Goal: Information Seeking & Learning: Learn about a topic

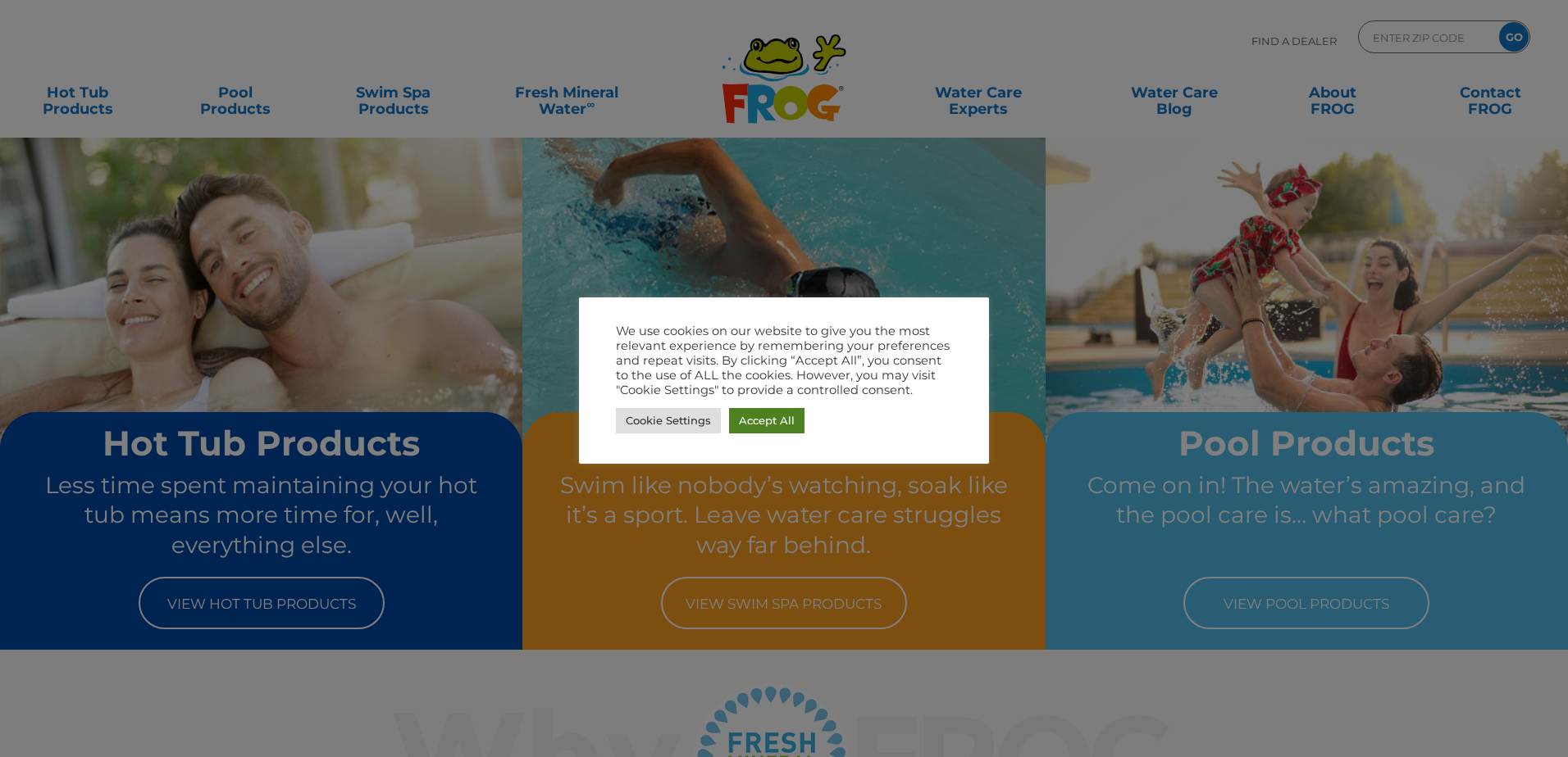
click at [764, 420] on link "Accept All" at bounding box center [766, 421] width 75 height 26
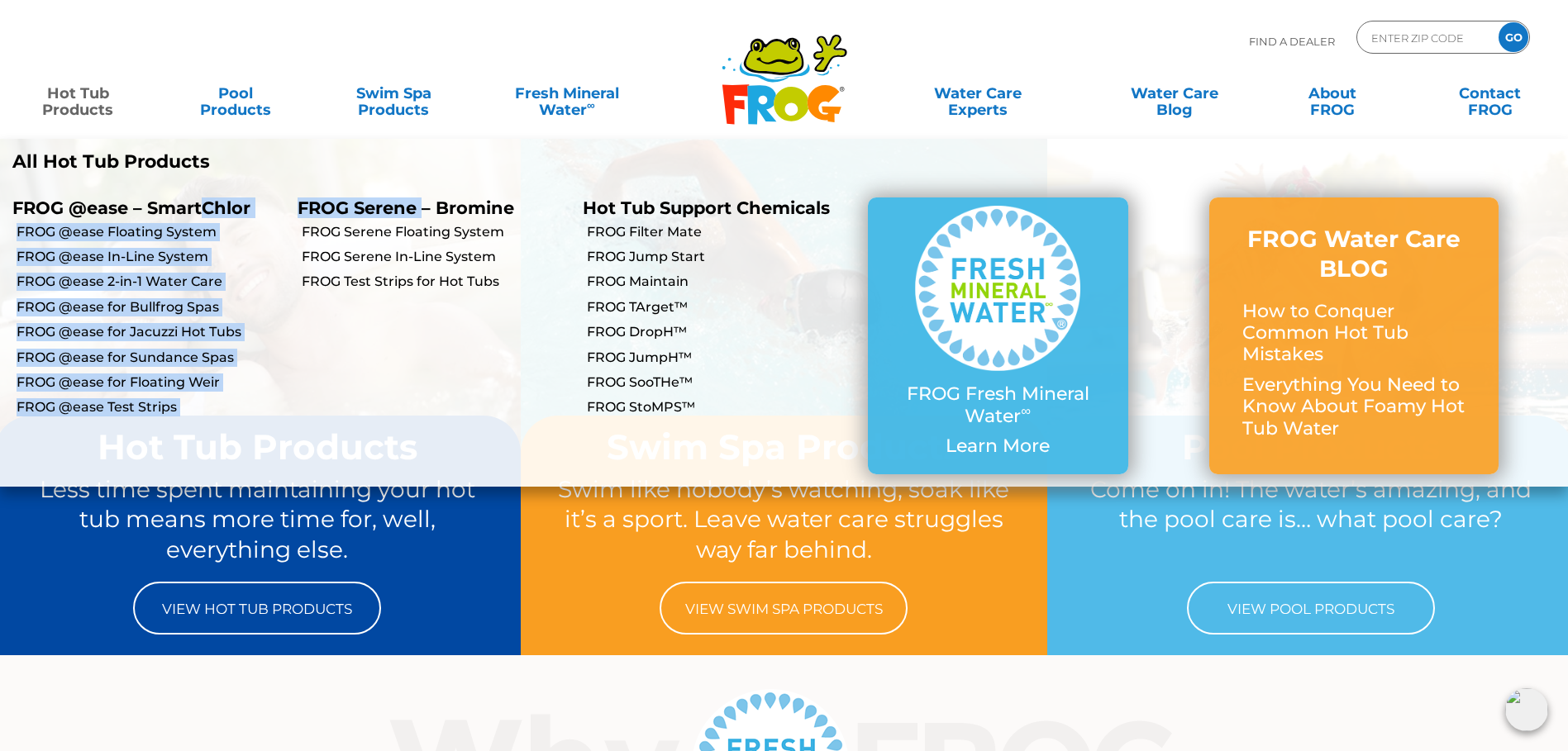
drag, startPoint x: 426, startPoint y: 204, endPoint x: 159, endPoint y: 216, distance: 267.3
click at [162, 216] on ul "FROG @ease – SmartChlor FROG @ease – SmartChlor FROG @ease Floating System FROG…" at bounding box center [784, 335] width 1568 height 301
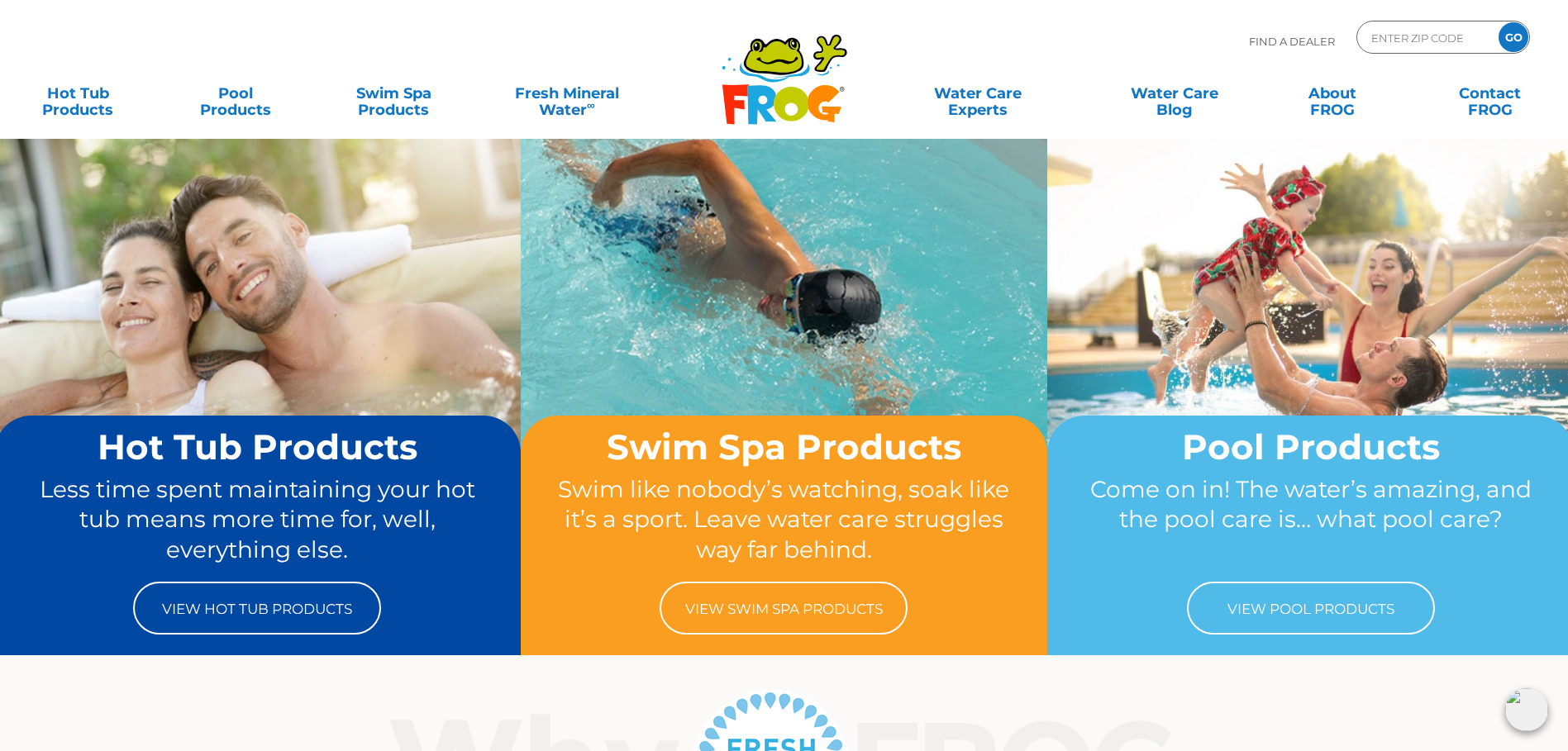
drag, startPoint x: 159, startPoint y: 216, endPoint x: 360, endPoint y: 353, distance: 243.2
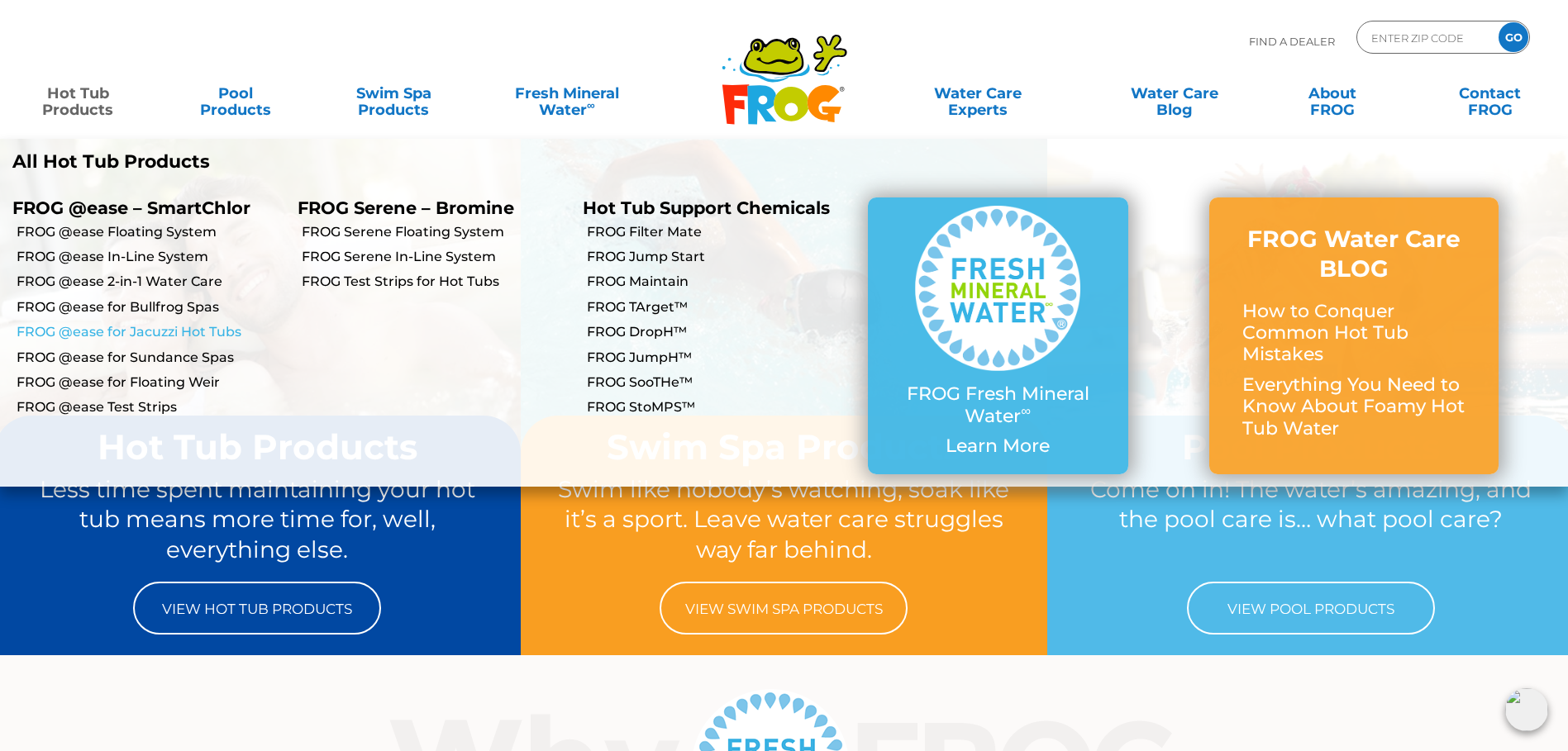
click at [167, 330] on link "FROG @ease for Jacuzzi Hot Tubs" at bounding box center [150, 331] width 268 height 18
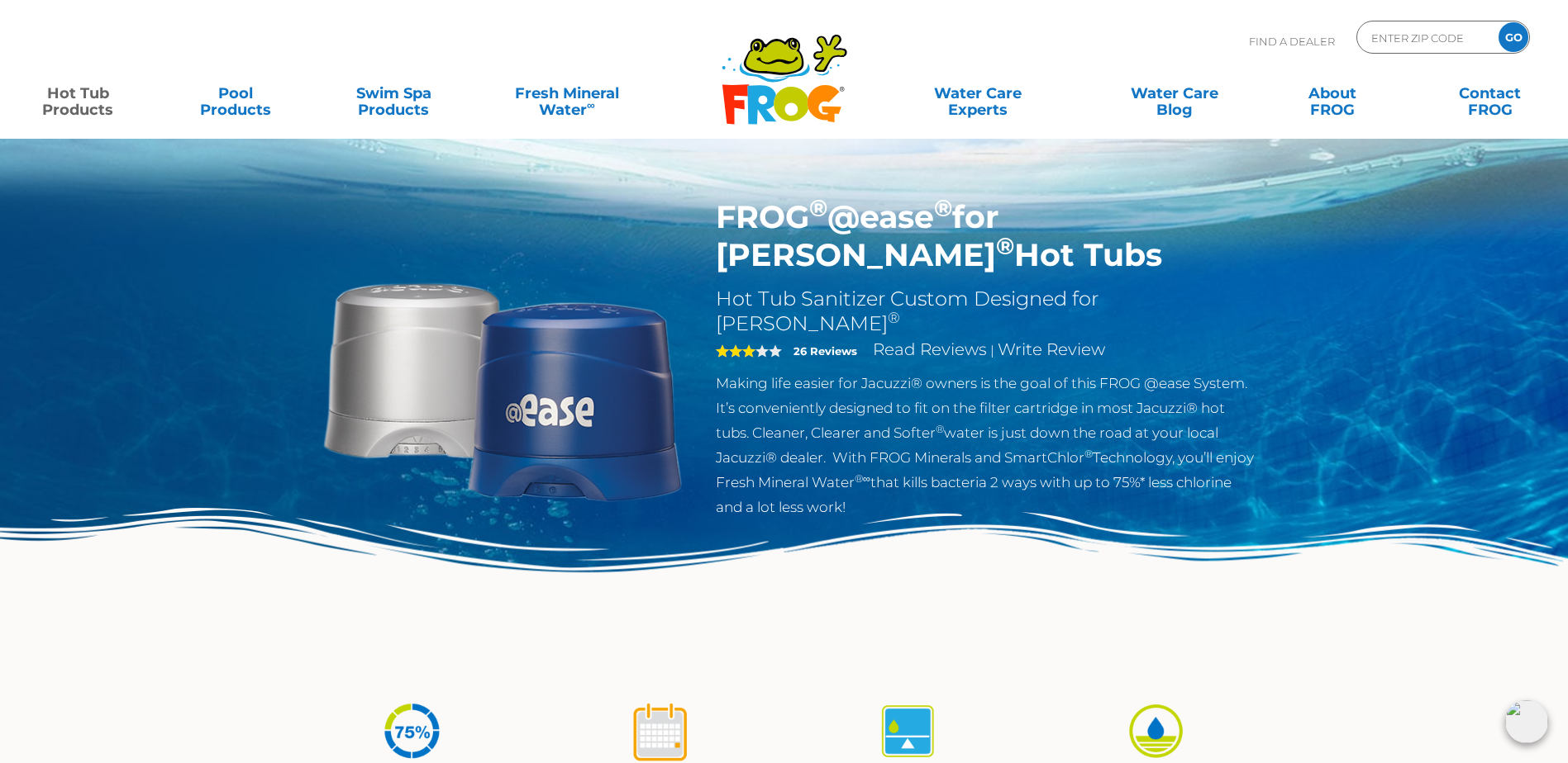
click at [577, 398] on img at bounding box center [502, 387] width 378 height 378
click at [380, 393] on img at bounding box center [502, 387] width 378 height 378
click at [863, 336] on div "3 26 Reviews Read Reviews | Write Review" at bounding box center [986, 353] width 540 height 34
click at [829, 293] on h2 "Hot Tub Sanitizer Custom Designed for Jacuzzi ®" at bounding box center [986, 311] width 540 height 50
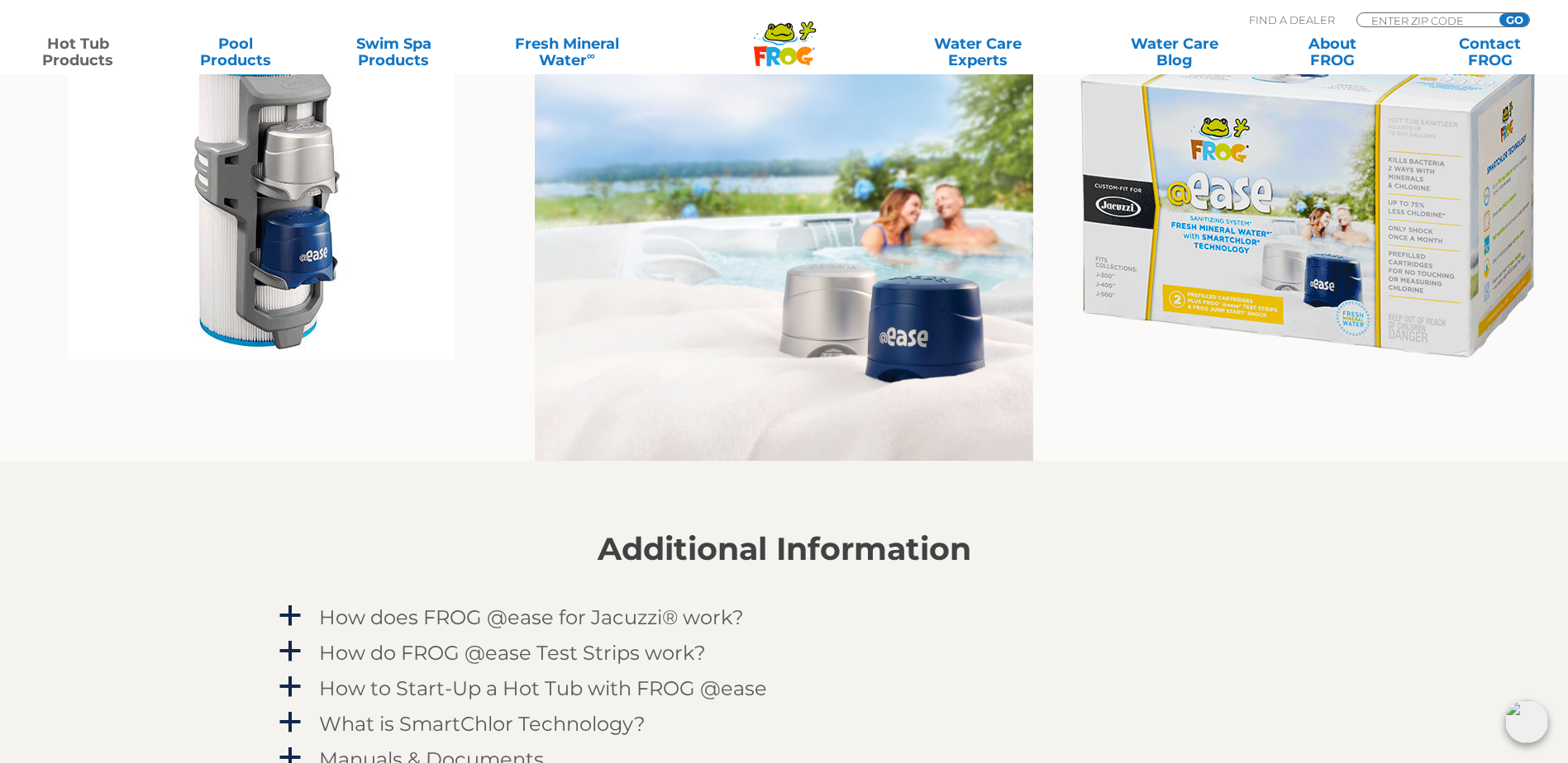
scroll to position [1487, 0]
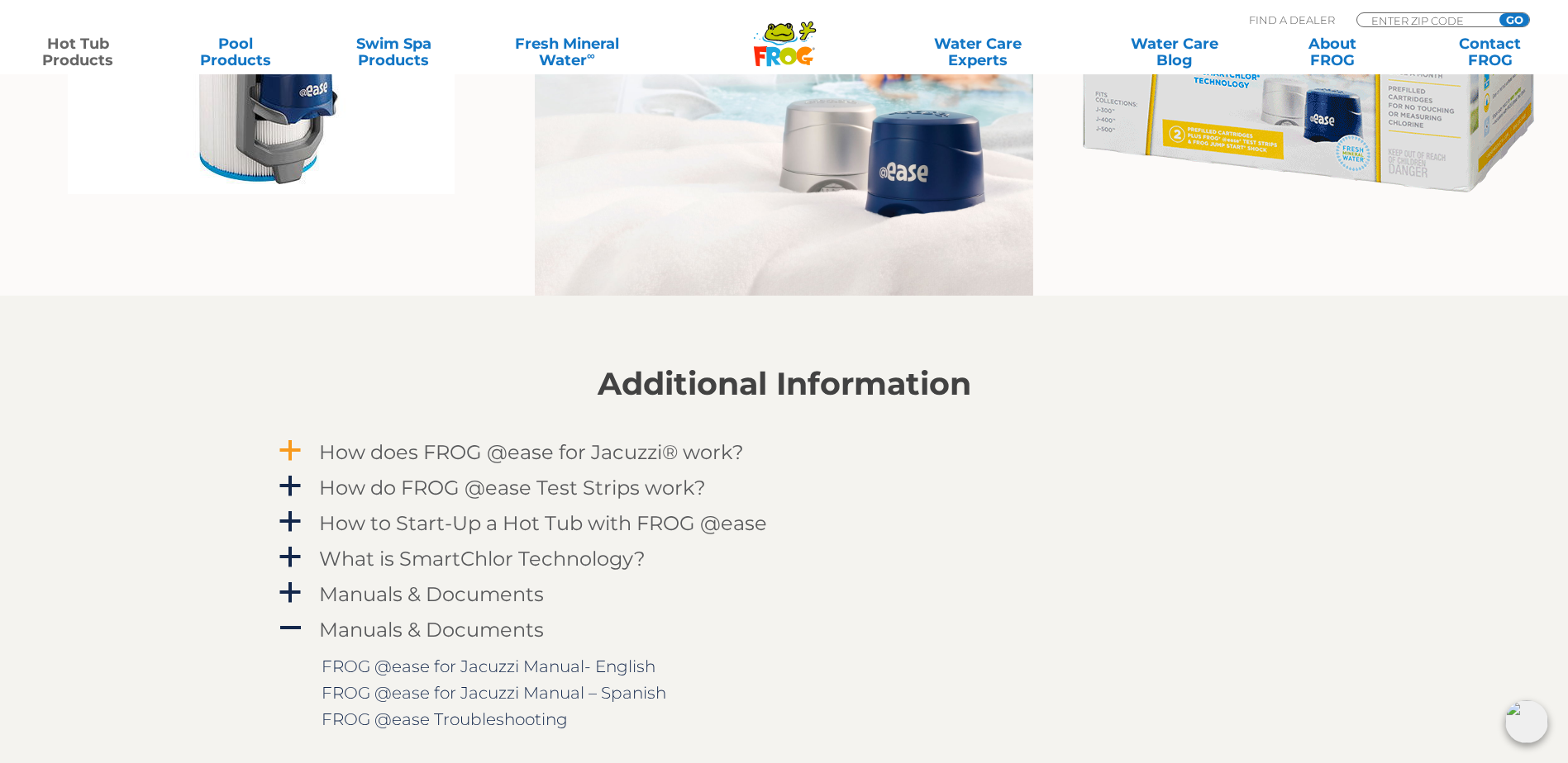
click at [409, 441] on h4 "How does FROG @ease for Jacuzzi® work?" at bounding box center [532, 452] width 425 height 22
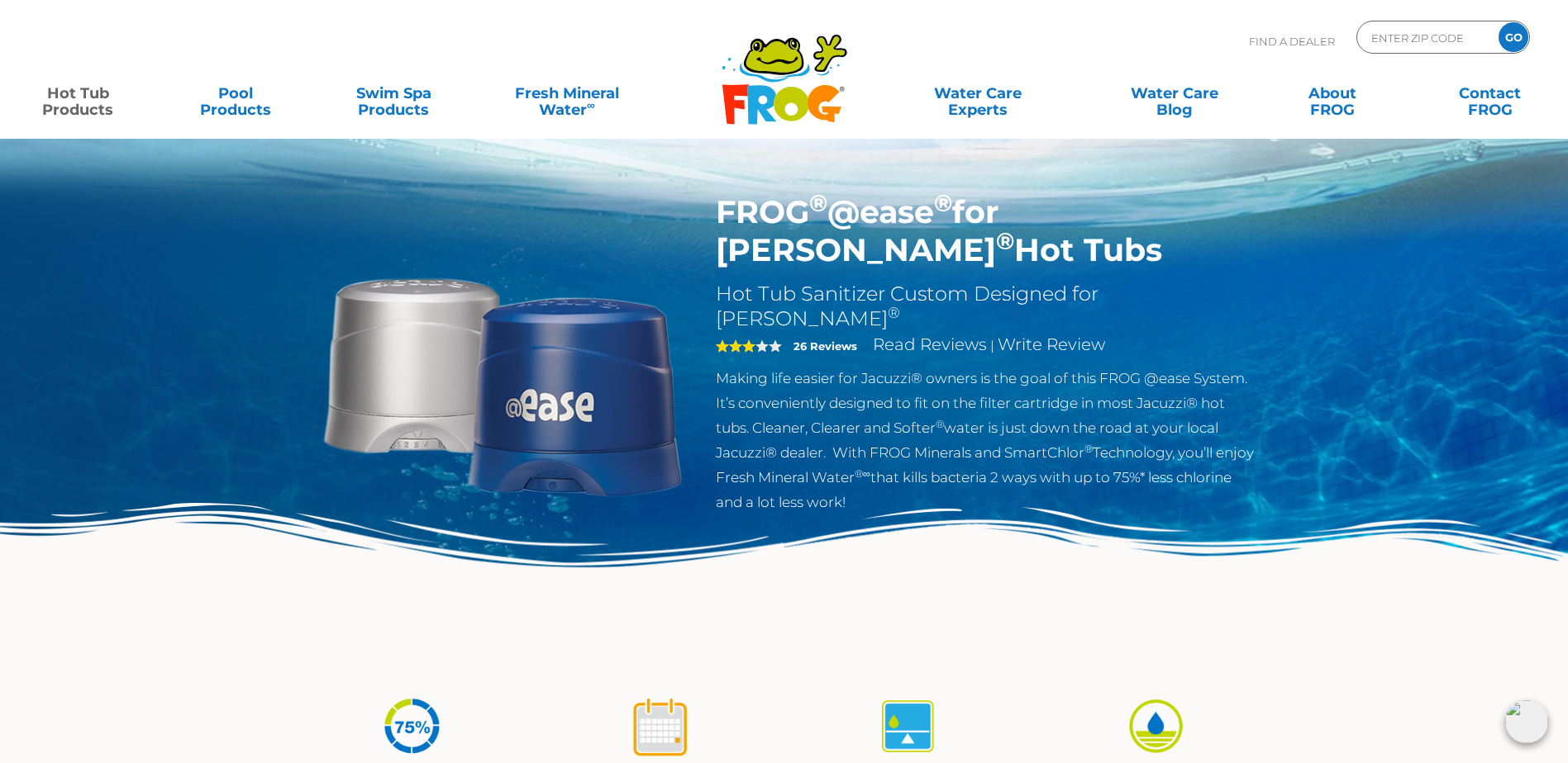
scroll to position [0, 0]
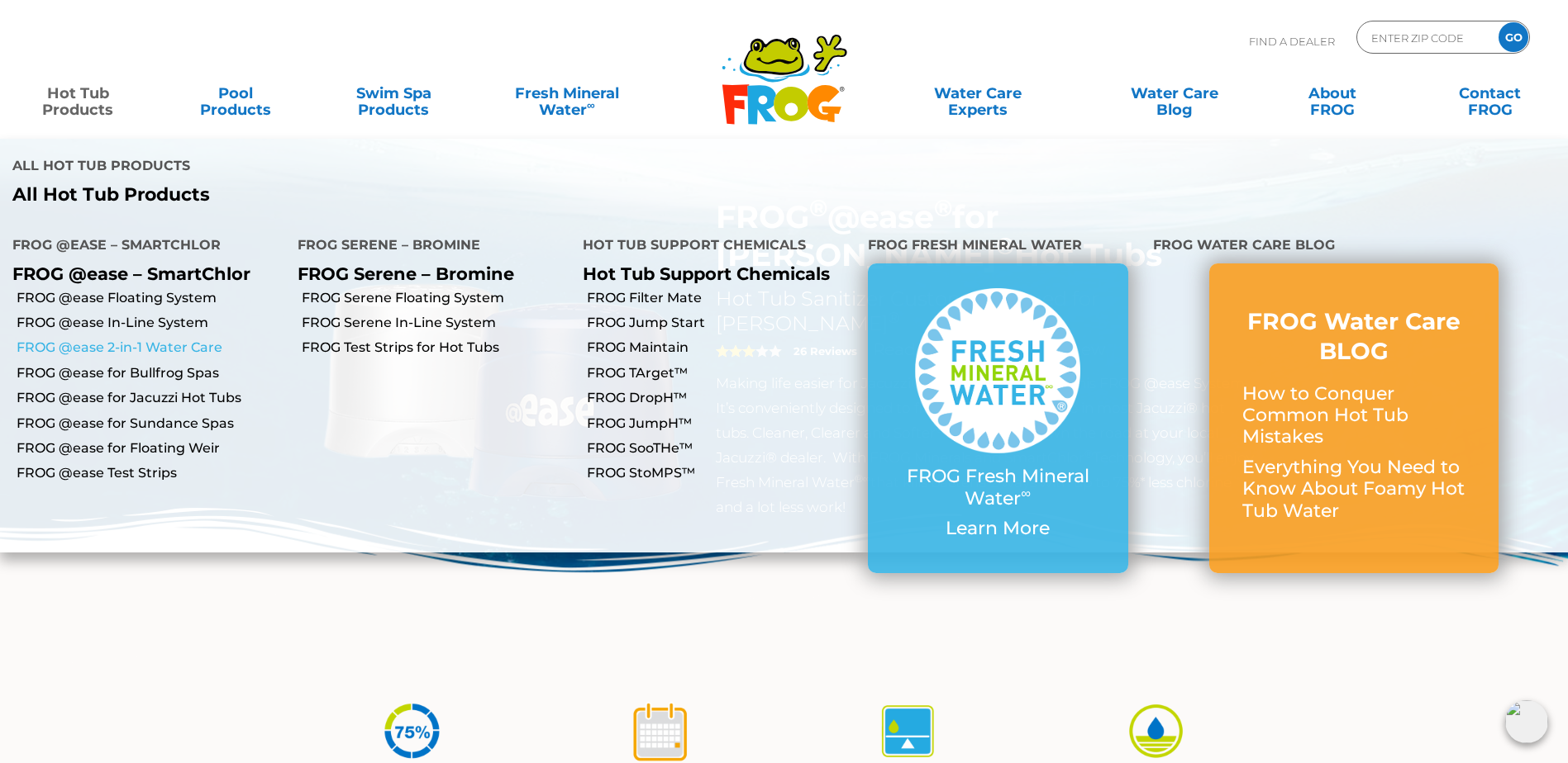
click at [138, 339] on link "FROG @ease 2-in-1 Water Care" at bounding box center [150, 348] width 268 height 18
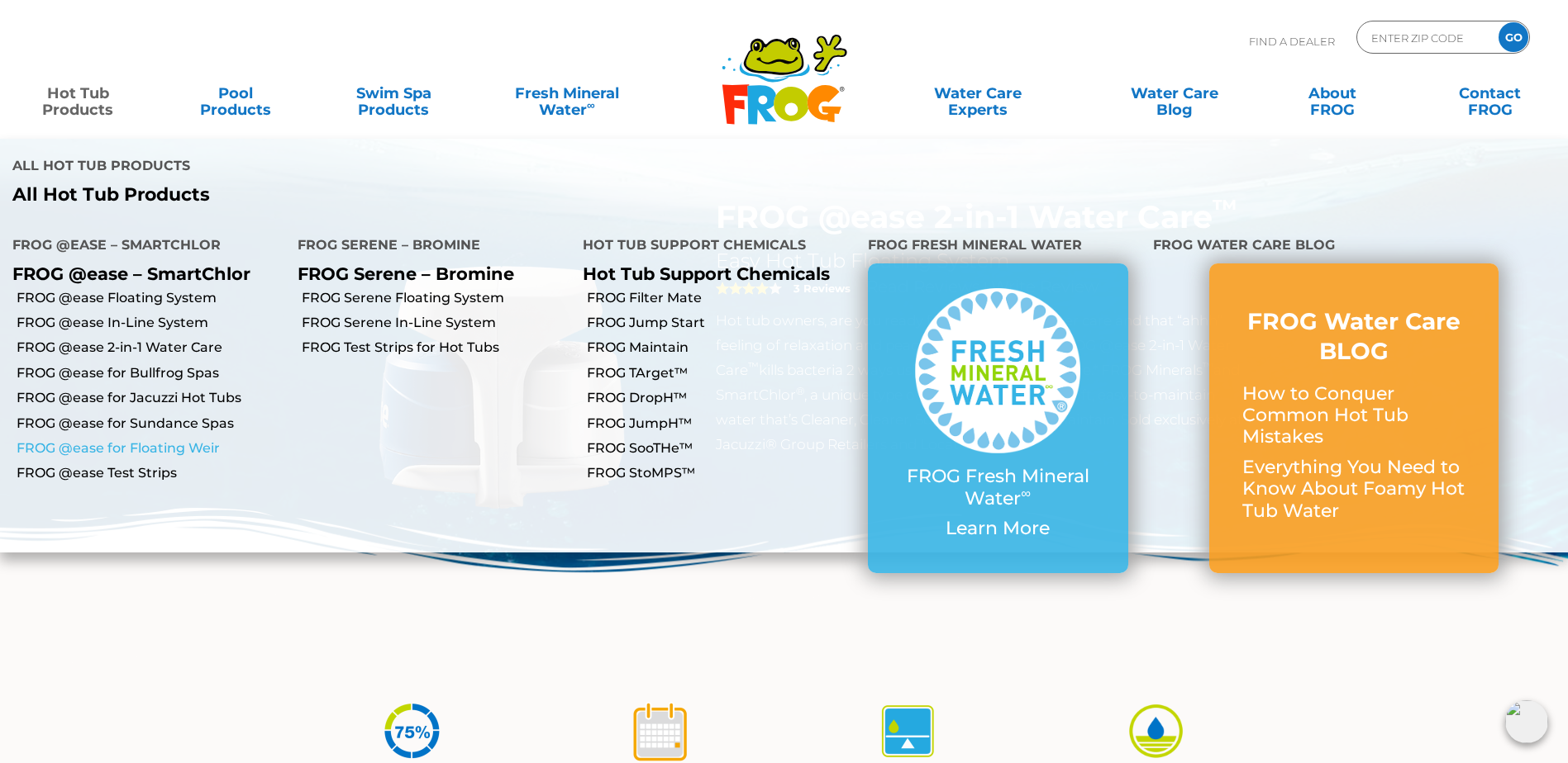
click at [134, 439] on link "FROG @ease for Floating Weir" at bounding box center [150, 448] width 268 height 18
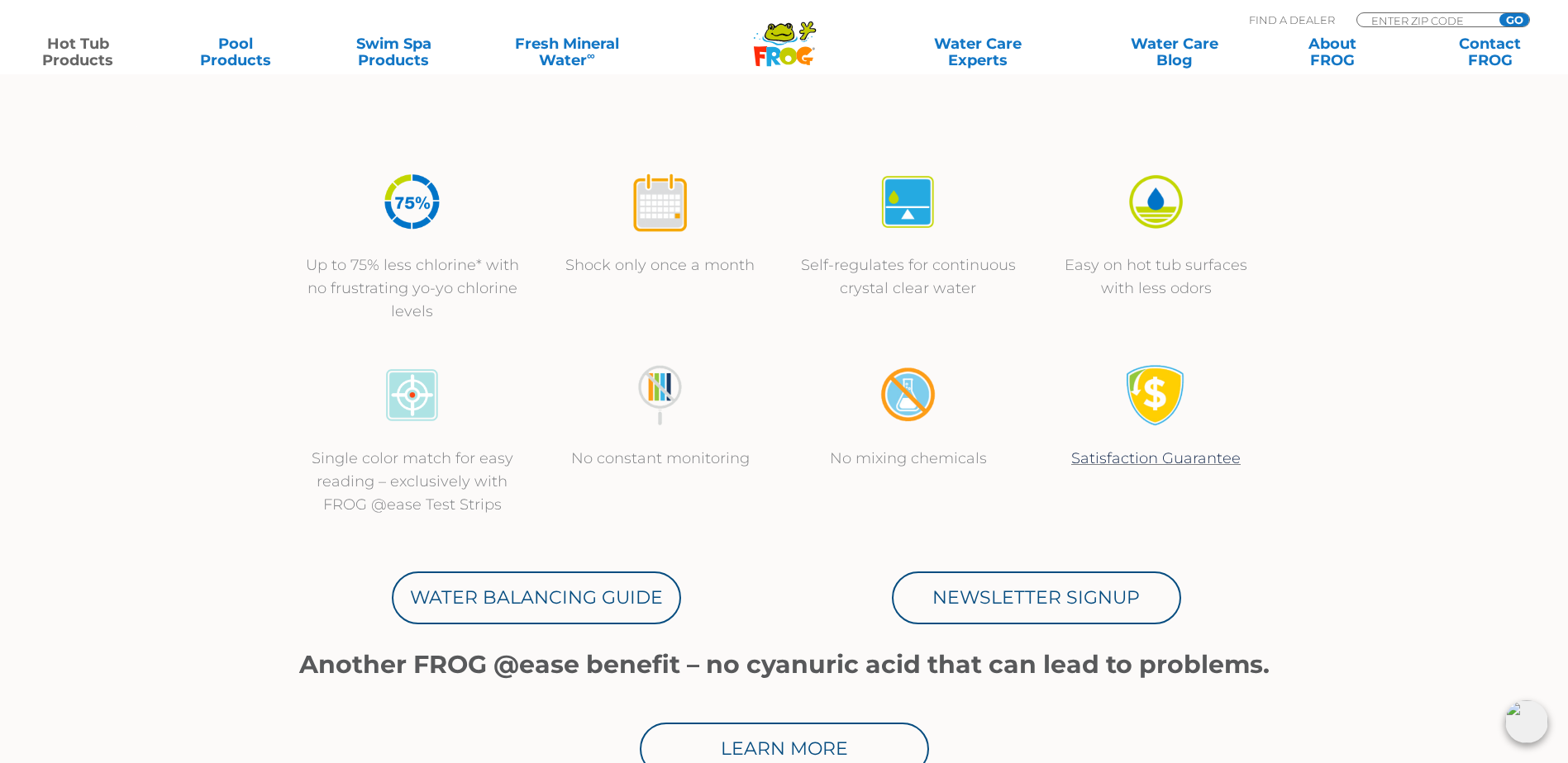
scroll to position [661, 0]
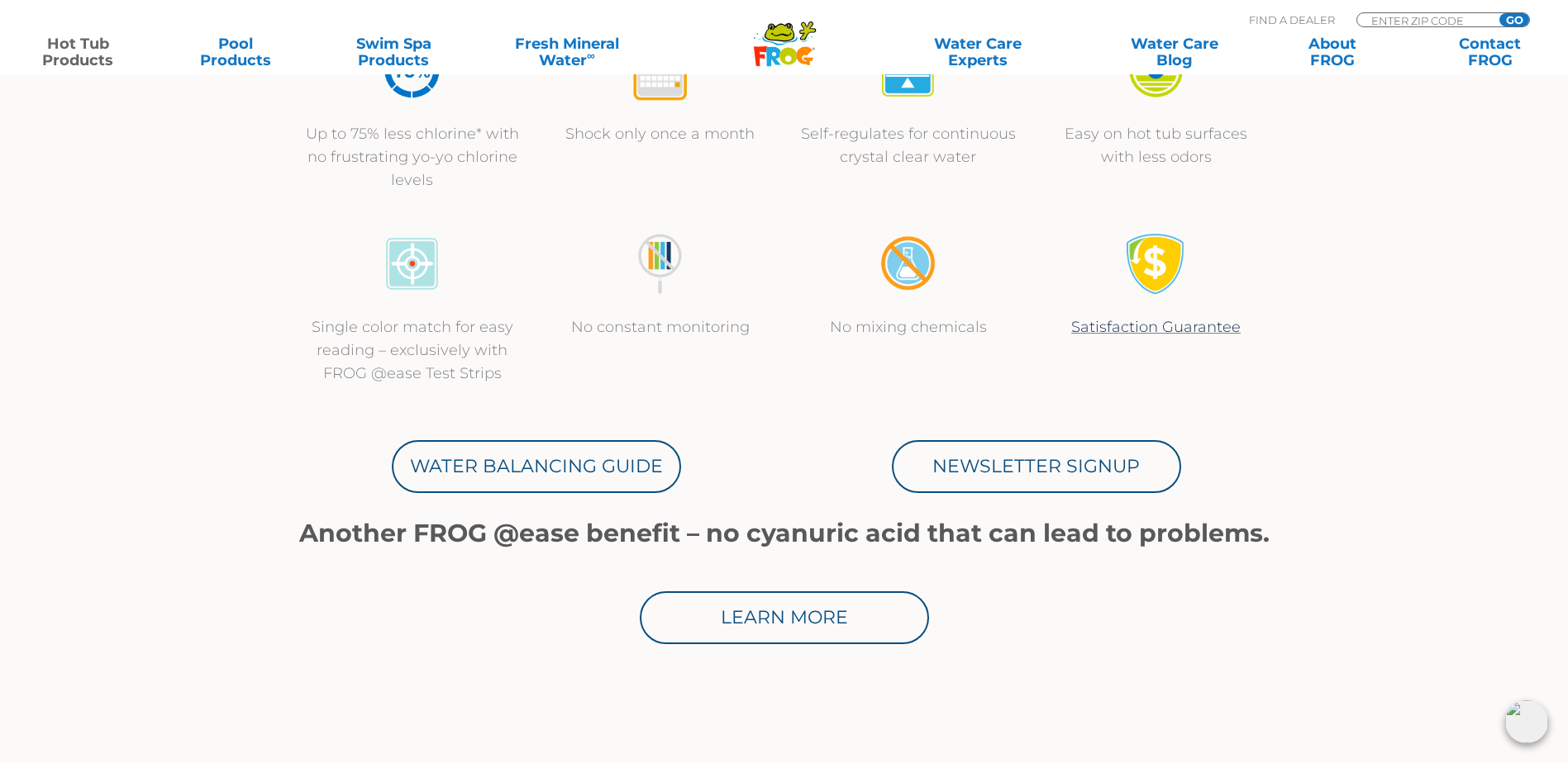
click at [1526, 718] on img at bounding box center [1527, 722] width 43 height 43
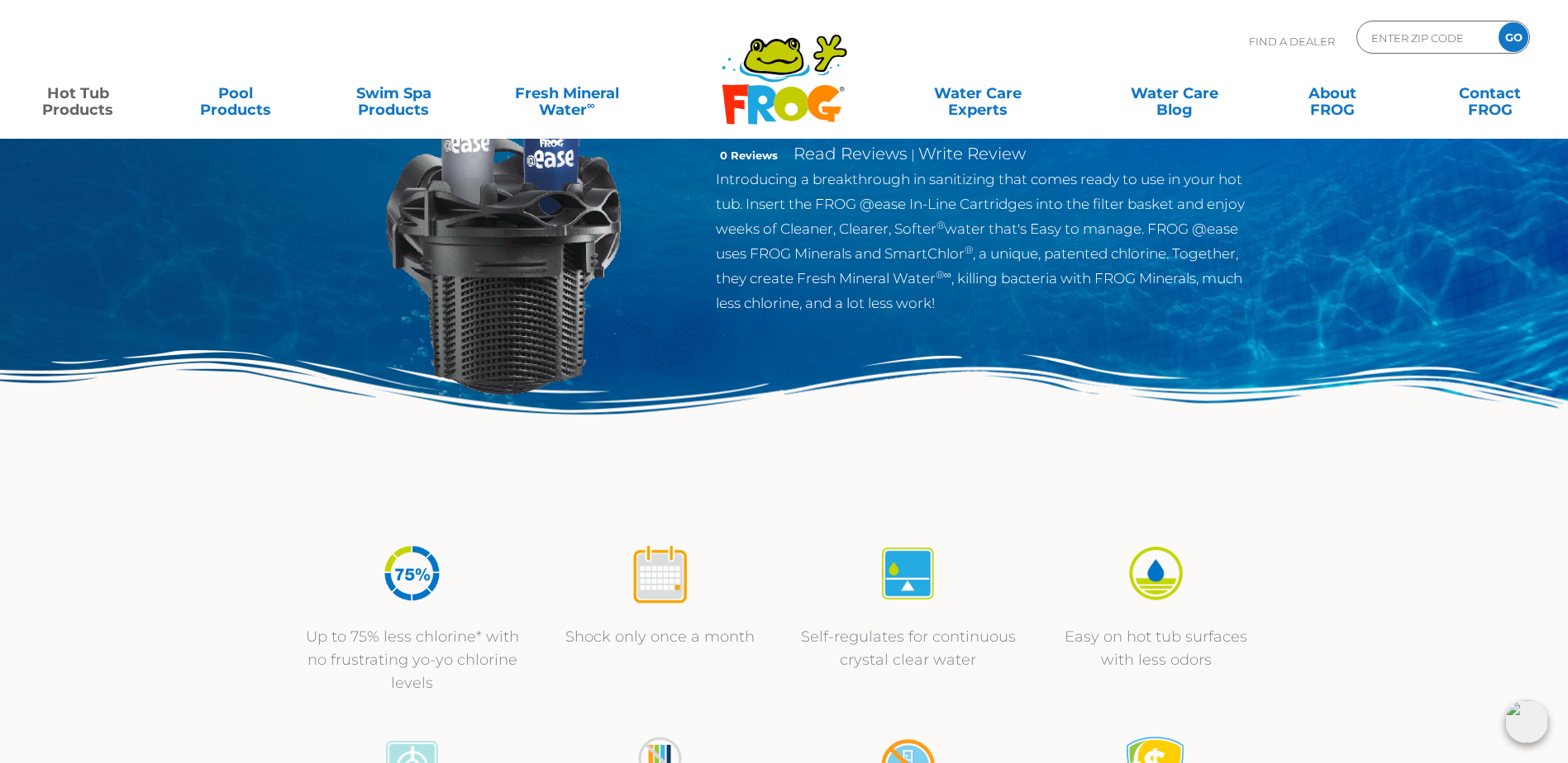
scroll to position [166, 0]
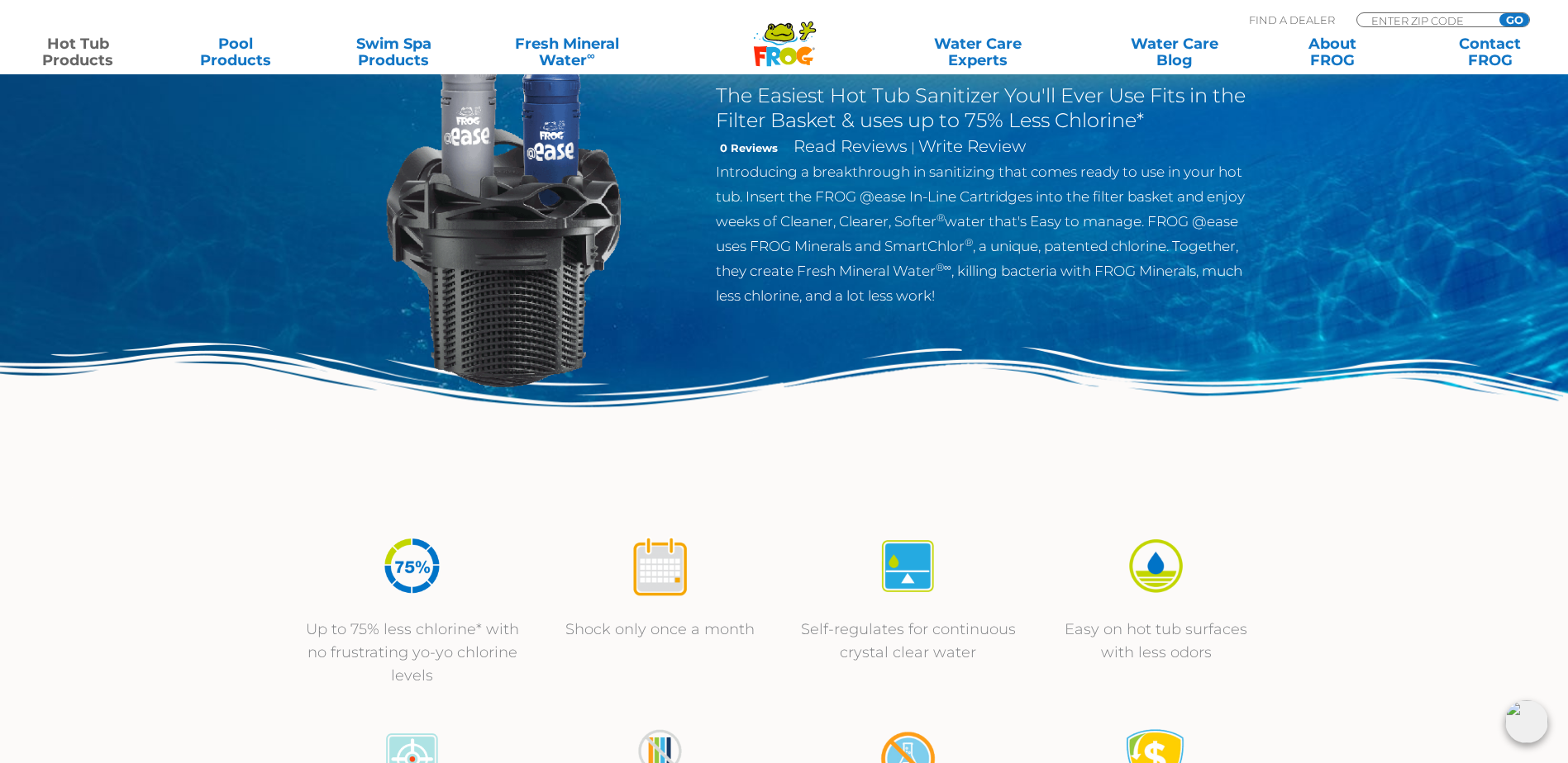
click at [480, 147] on img at bounding box center [502, 222] width 378 height 378
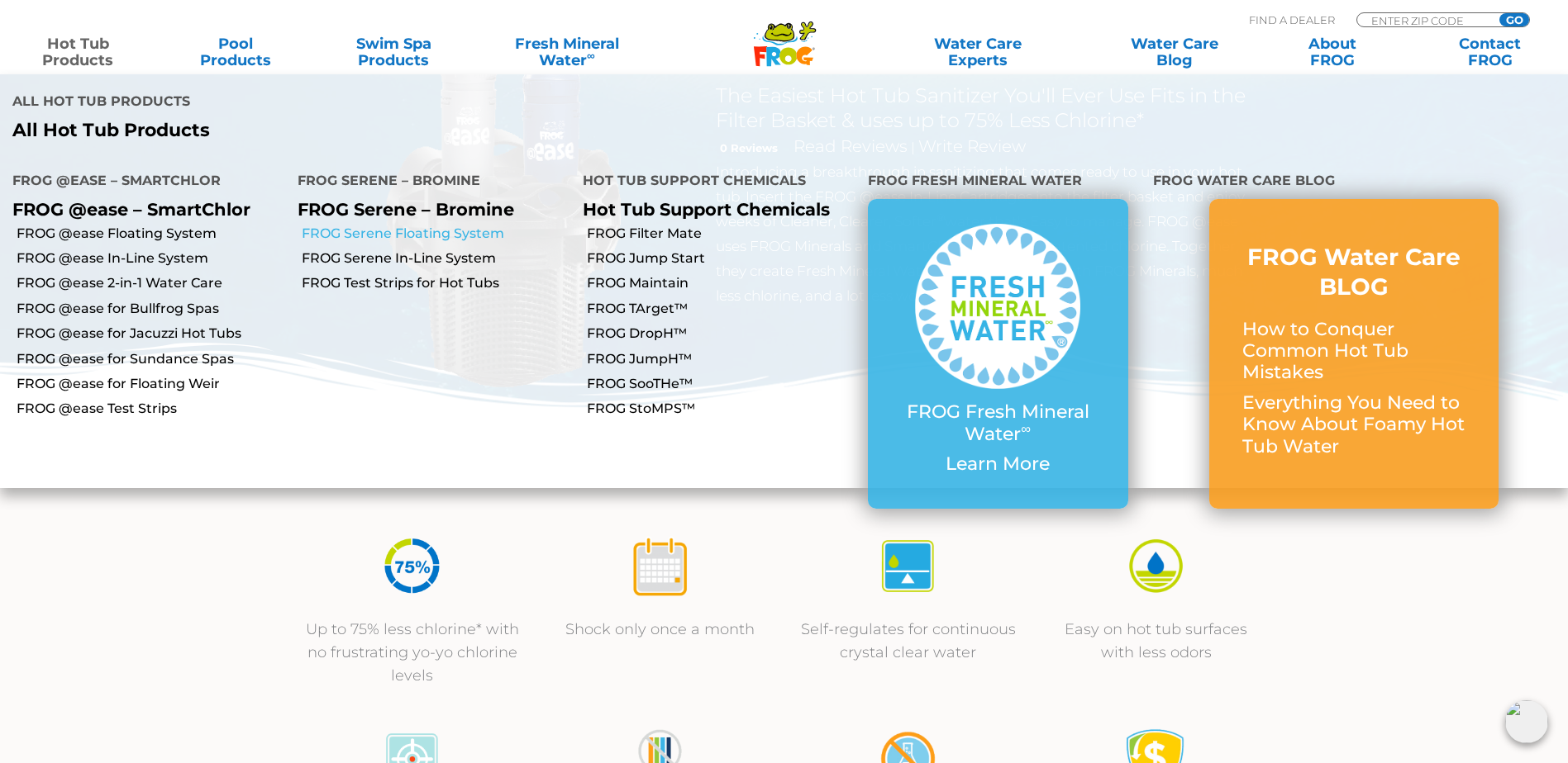
click at [451, 225] on link "FROG Serene Floating System" at bounding box center [436, 234] width 268 height 18
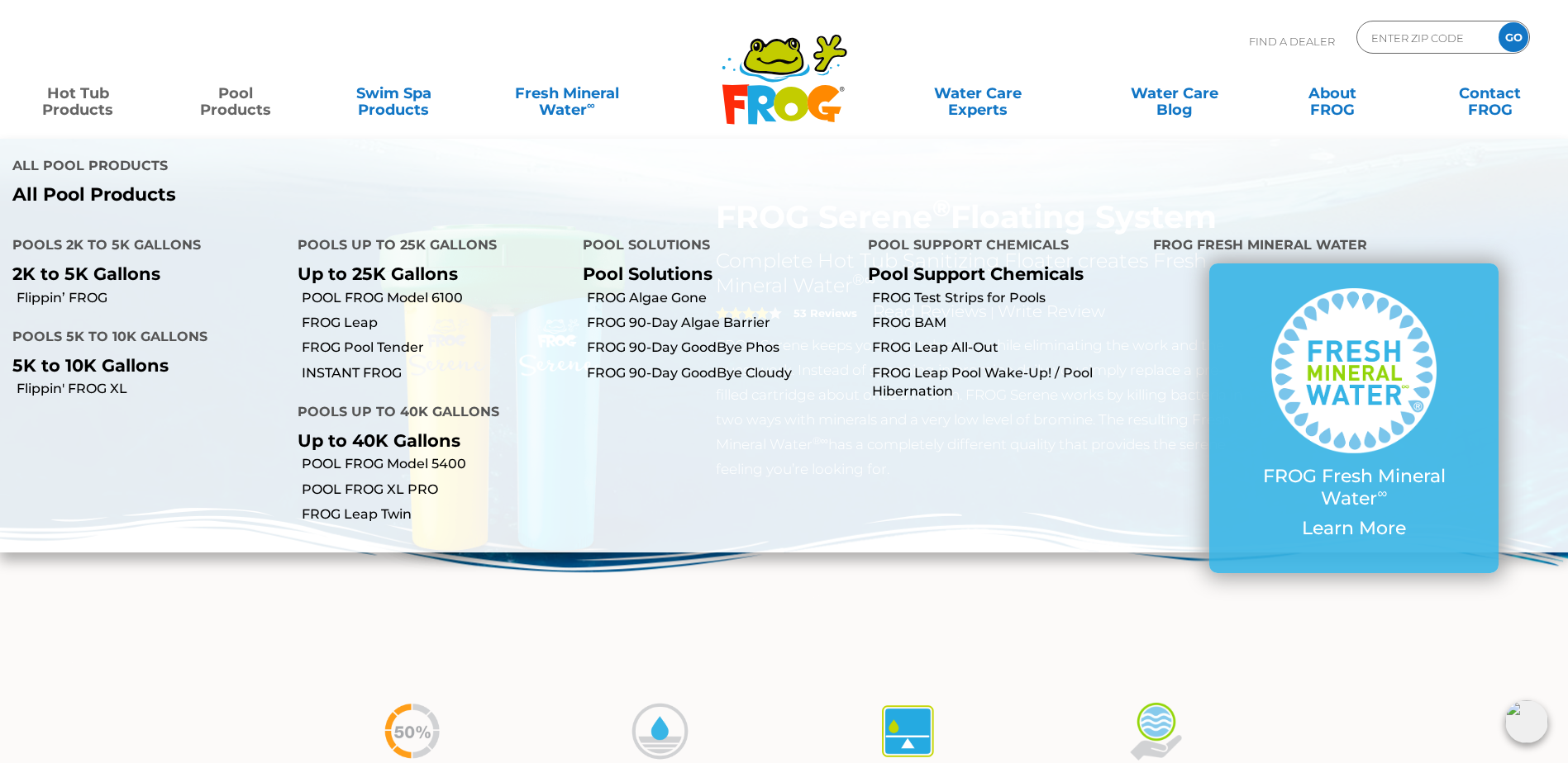
click at [206, 106] on link "Pool Products" at bounding box center [236, 93] width 124 height 34
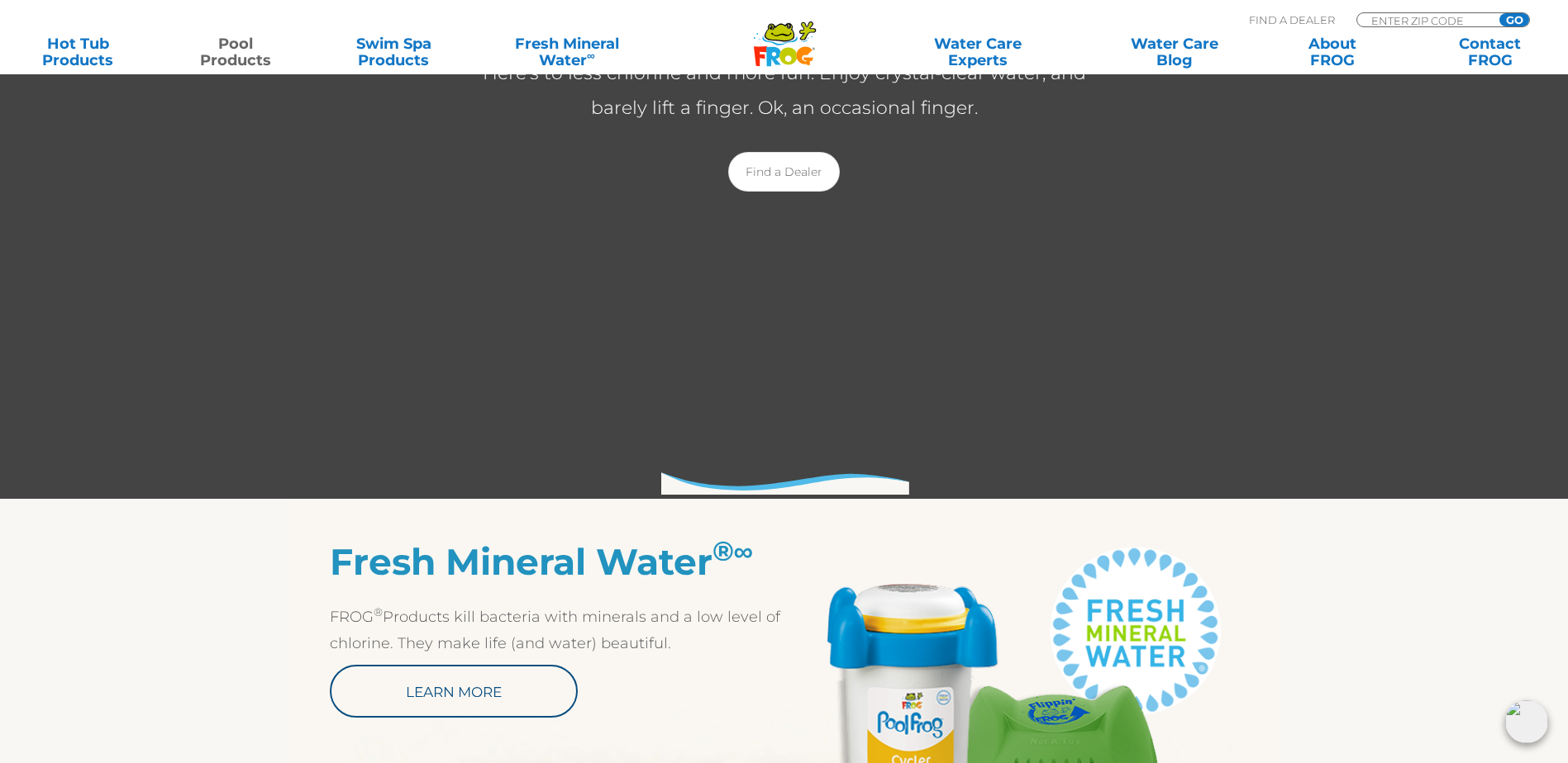
scroll to position [414, 0]
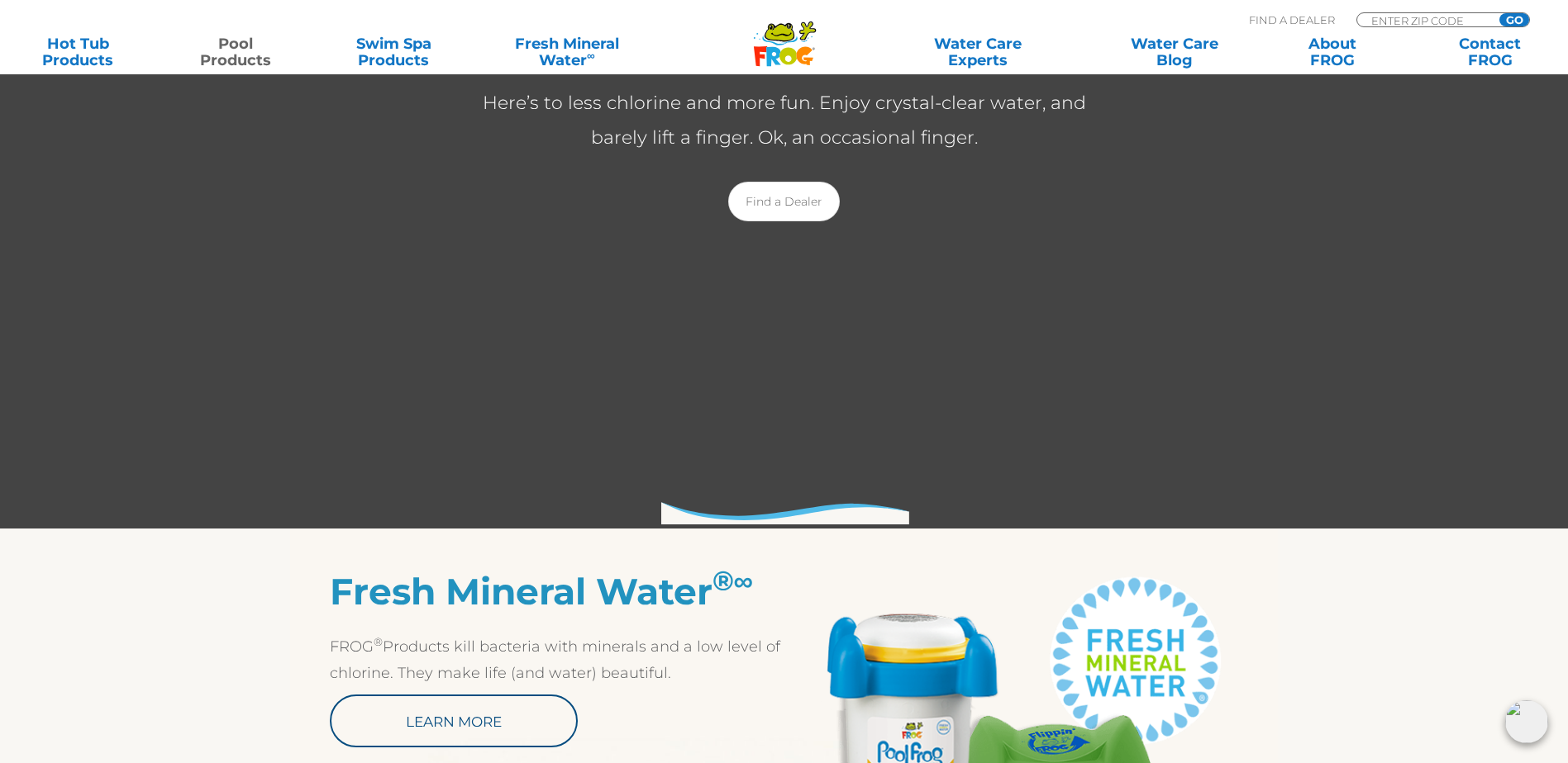
click at [1518, 721] on img at bounding box center [1527, 722] width 43 height 43
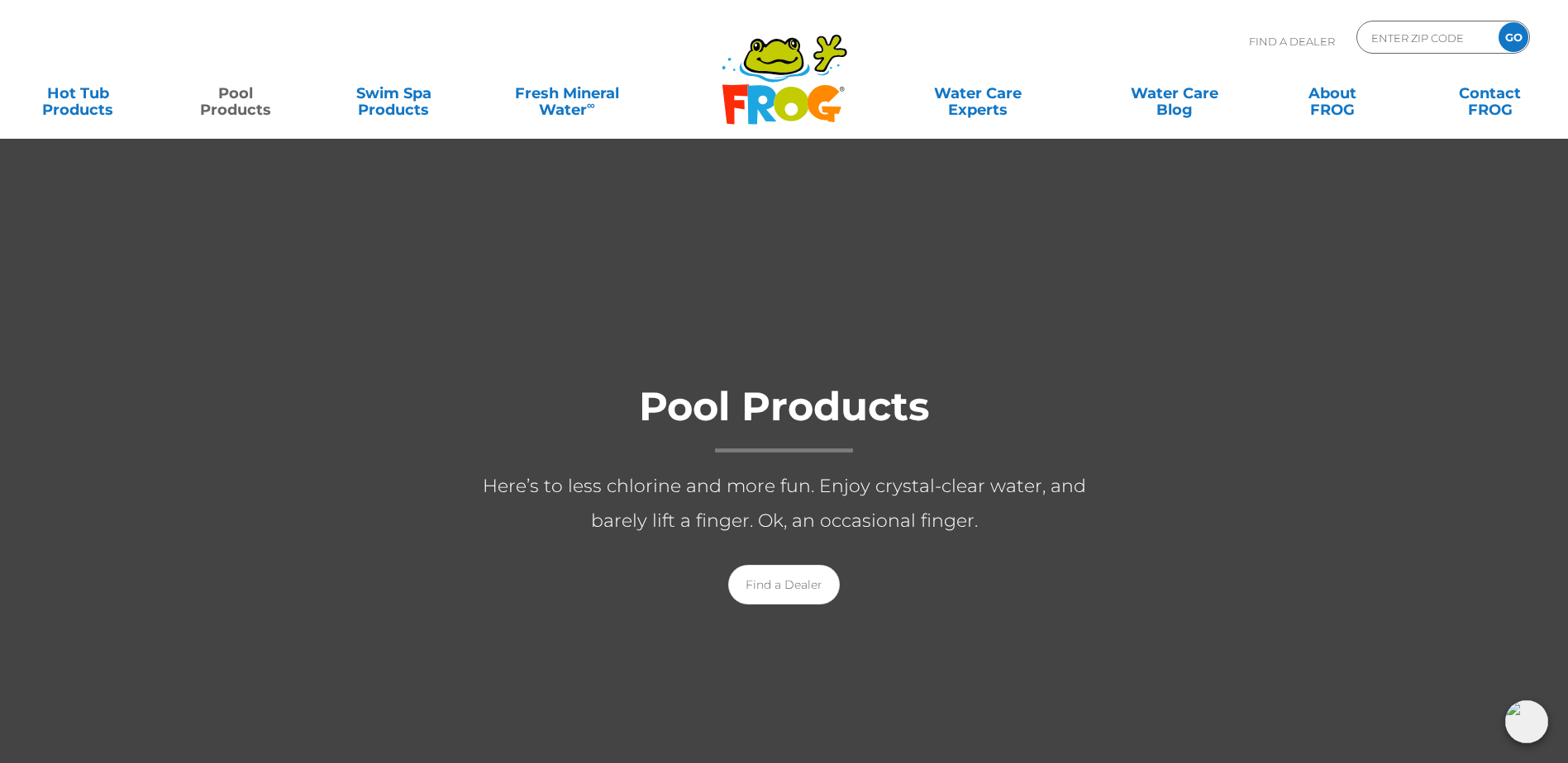
scroll to position [0, 0]
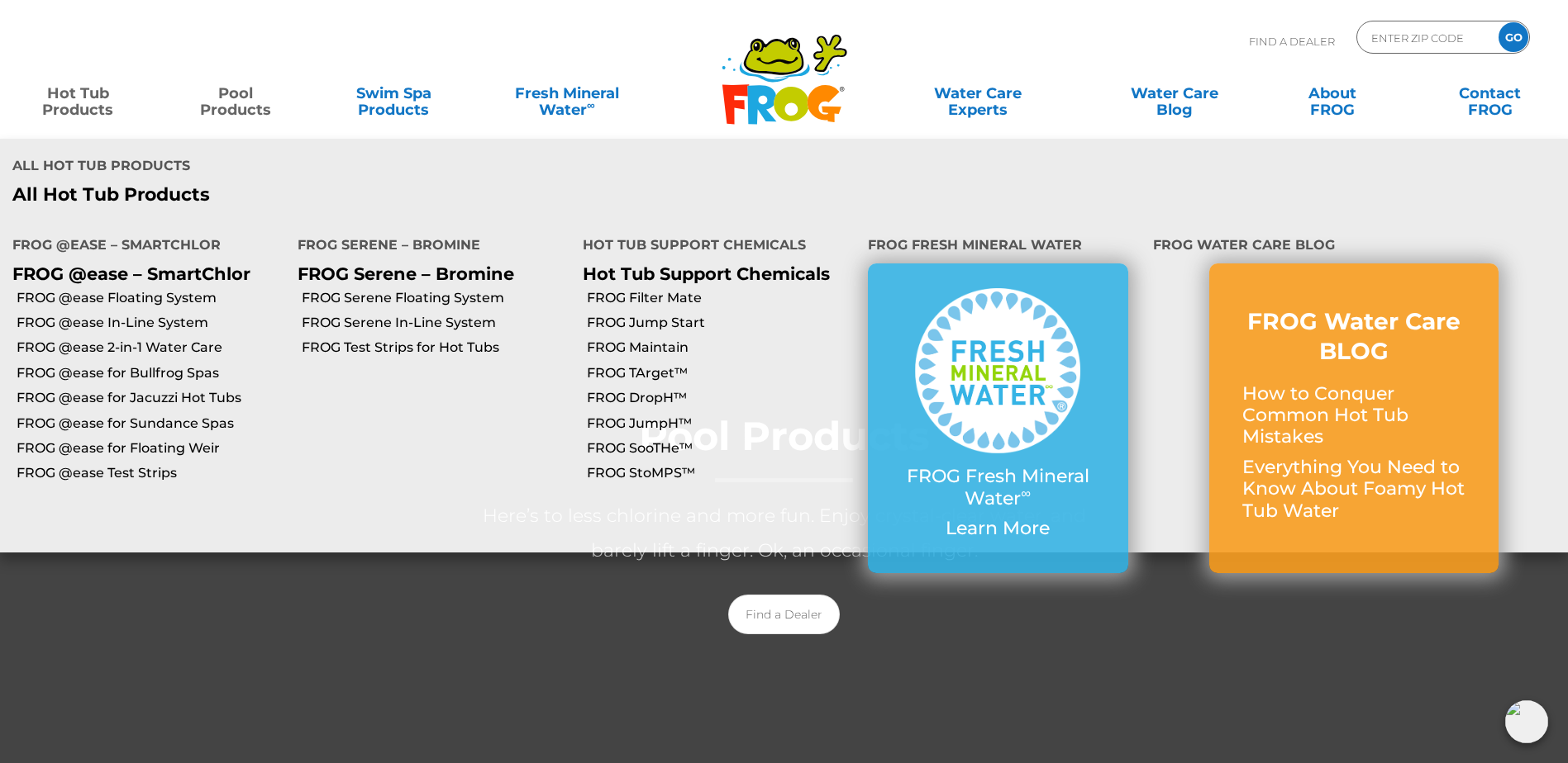
click at [81, 92] on link "Hot Tub Products" at bounding box center [78, 93] width 124 height 34
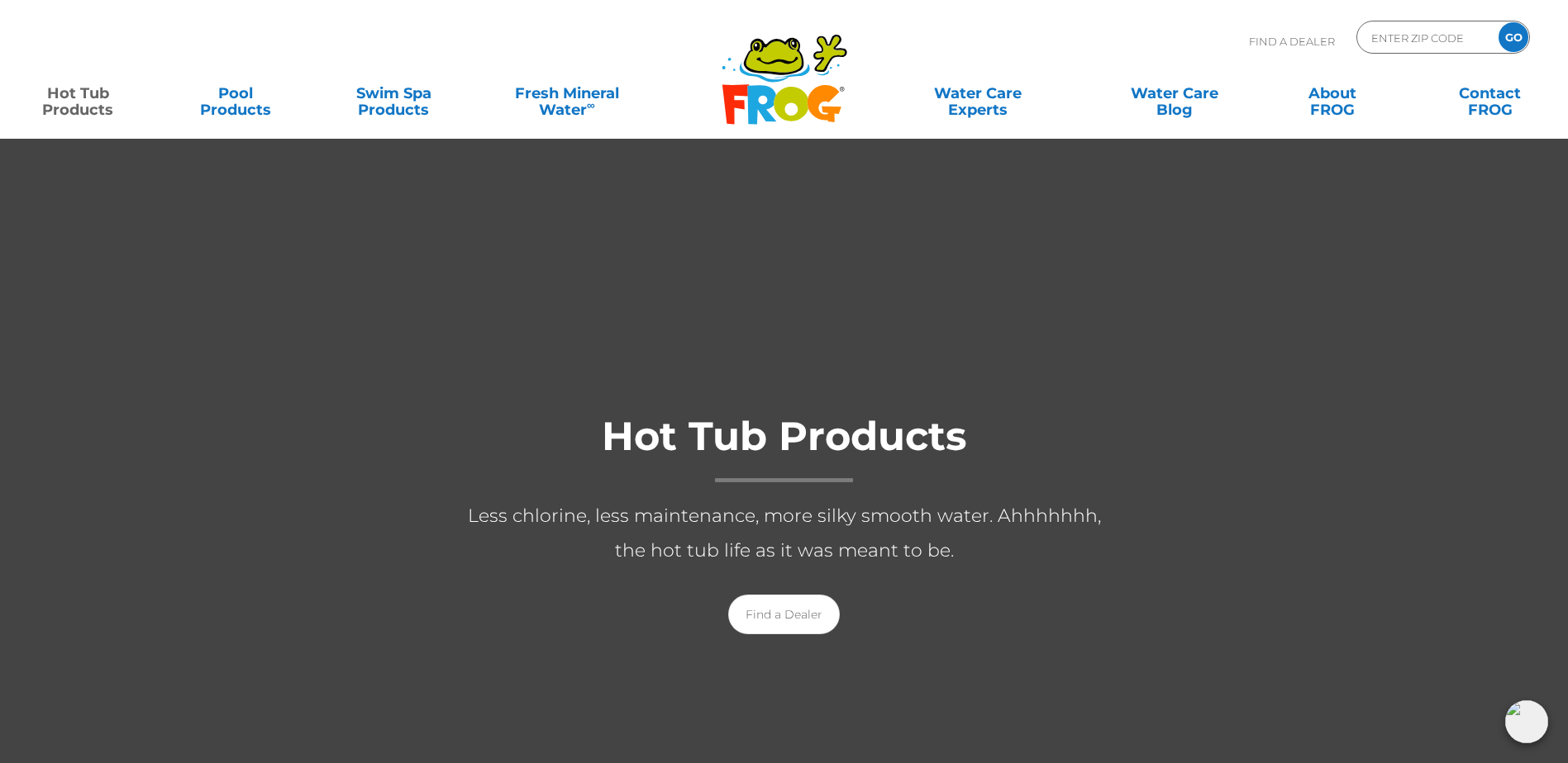
click at [1517, 710] on img at bounding box center [1527, 722] width 43 height 43
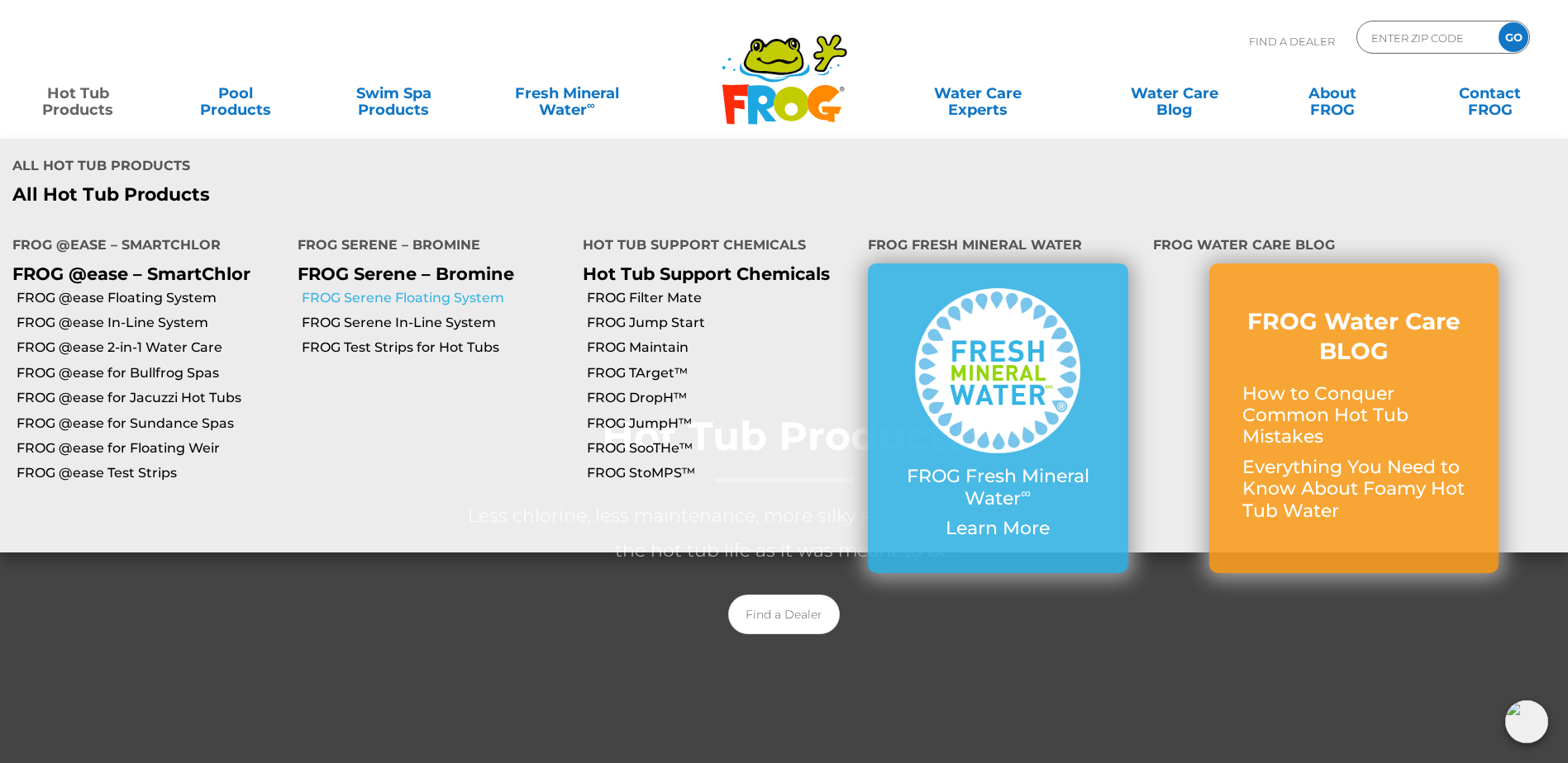
click at [437, 289] on link "FROG Serene Floating System" at bounding box center [436, 298] width 268 height 18
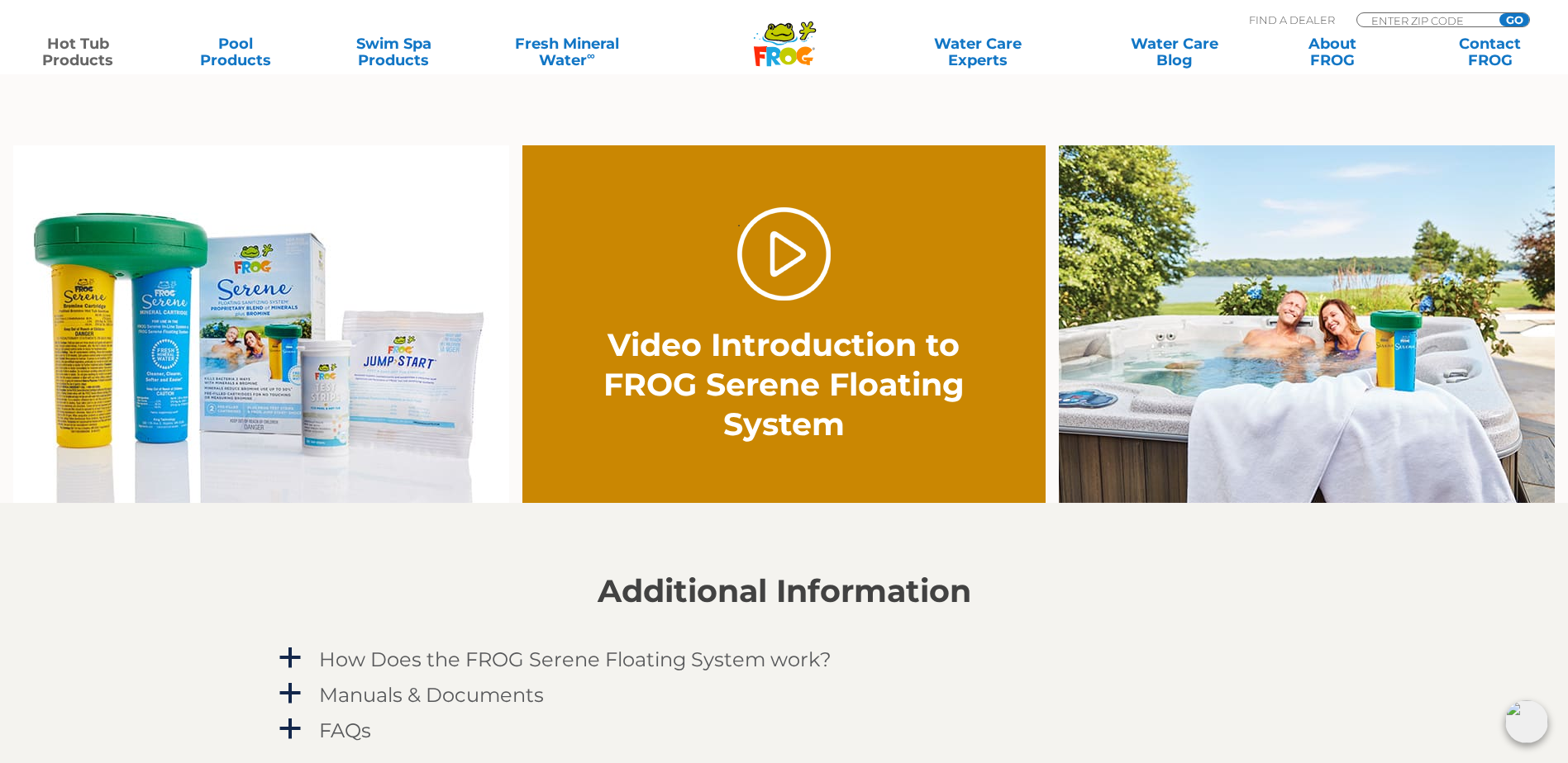
scroll to position [1240, 0]
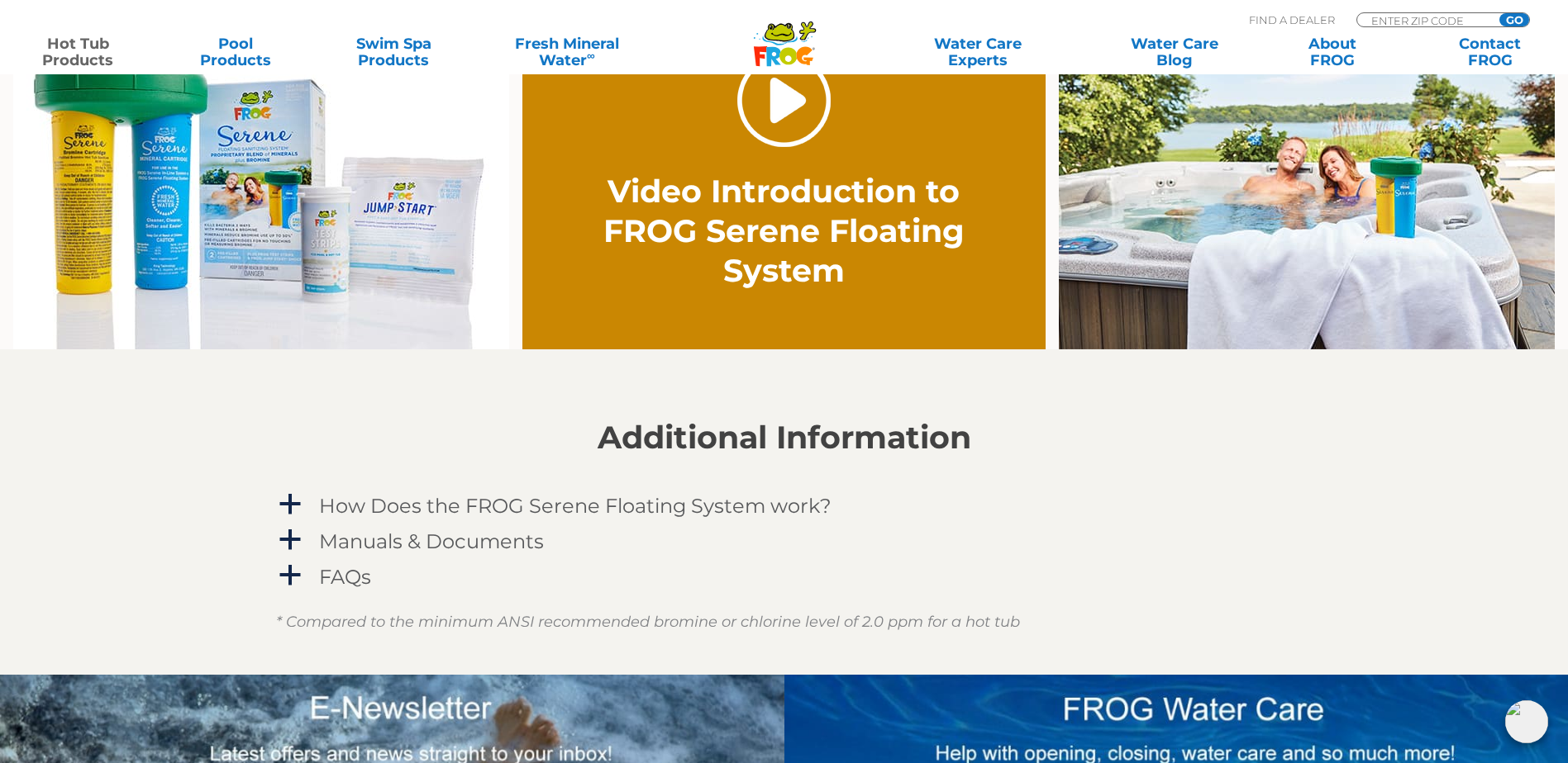
click at [805, 119] on link "." at bounding box center [784, 101] width 94 height 94
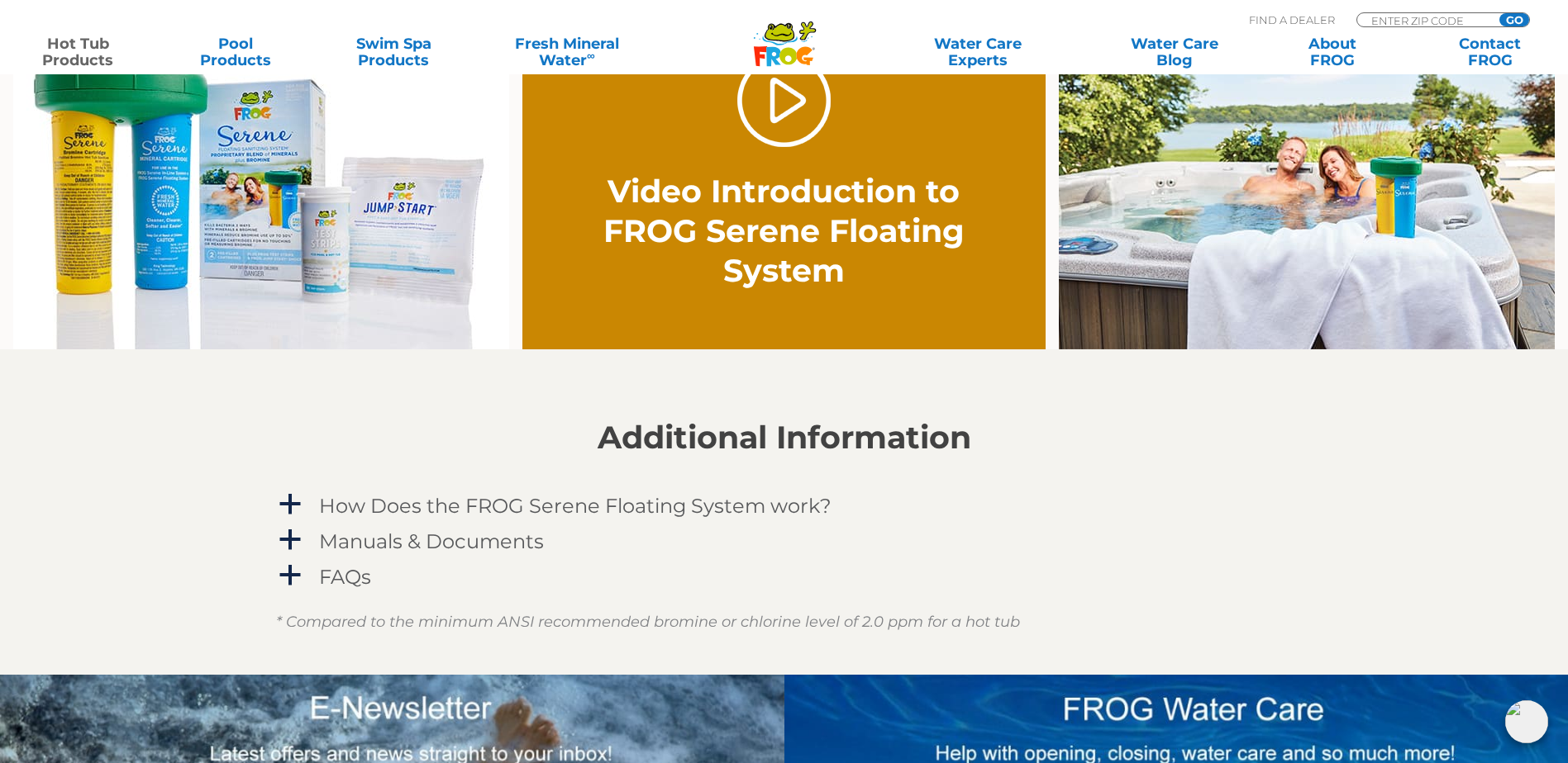
click at [1527, 738] on img at bounding box center [1527, 722] width 43 height 43
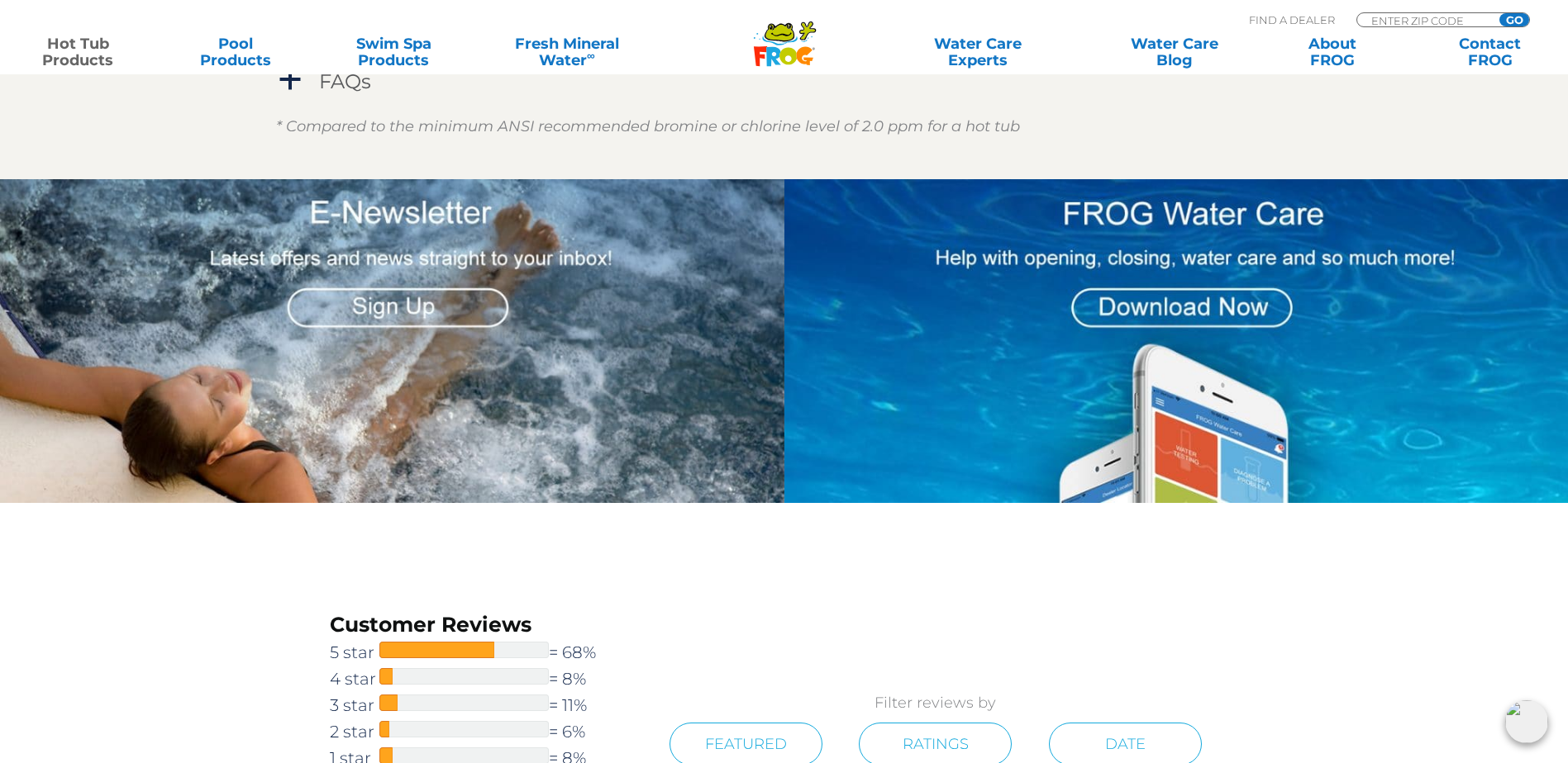
scroll to position [1818, 0]
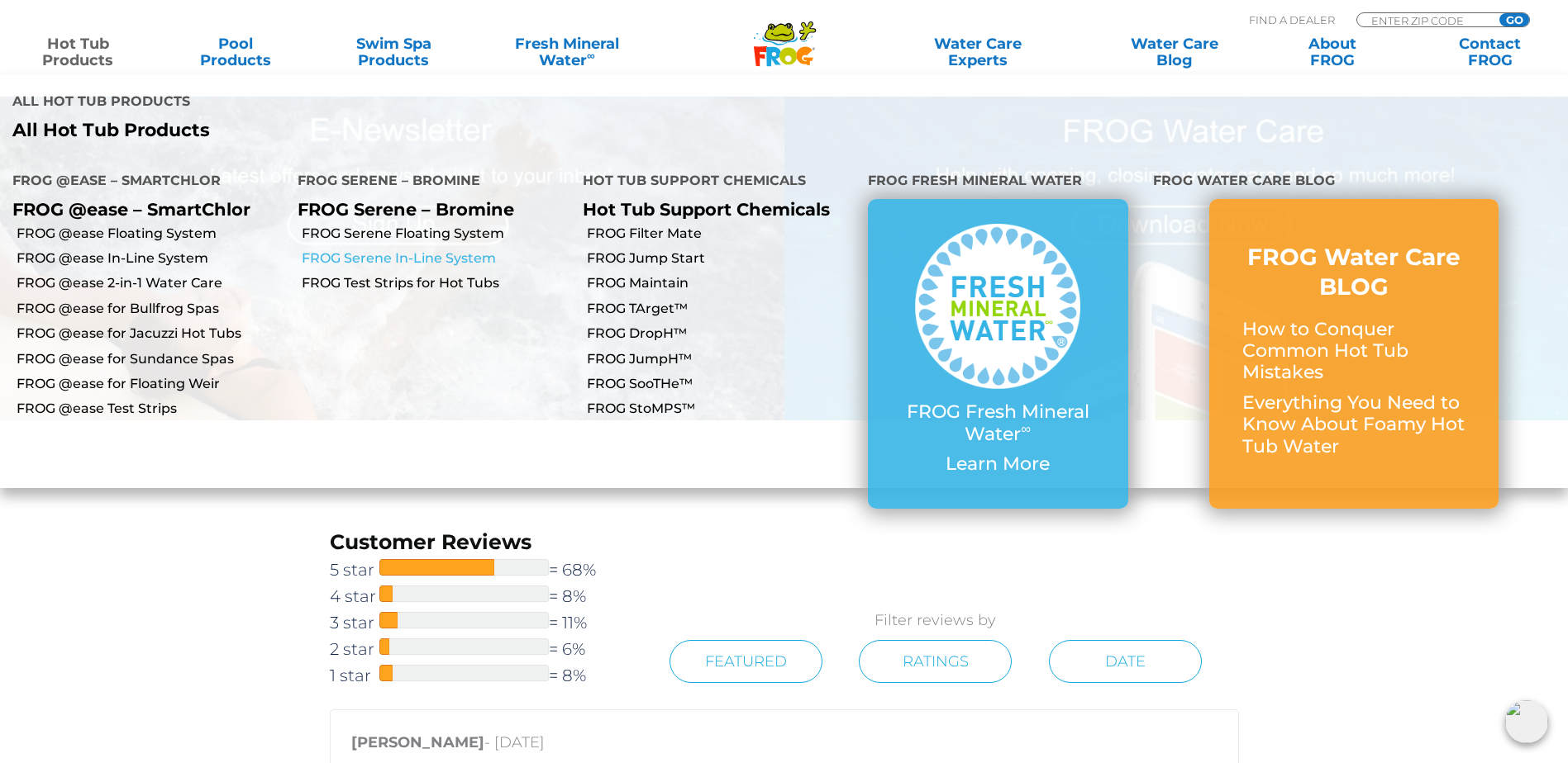
click at [383, 250] on link "FROG Serene In-Line System" at bounding box center [436, 258] width 268 height 18
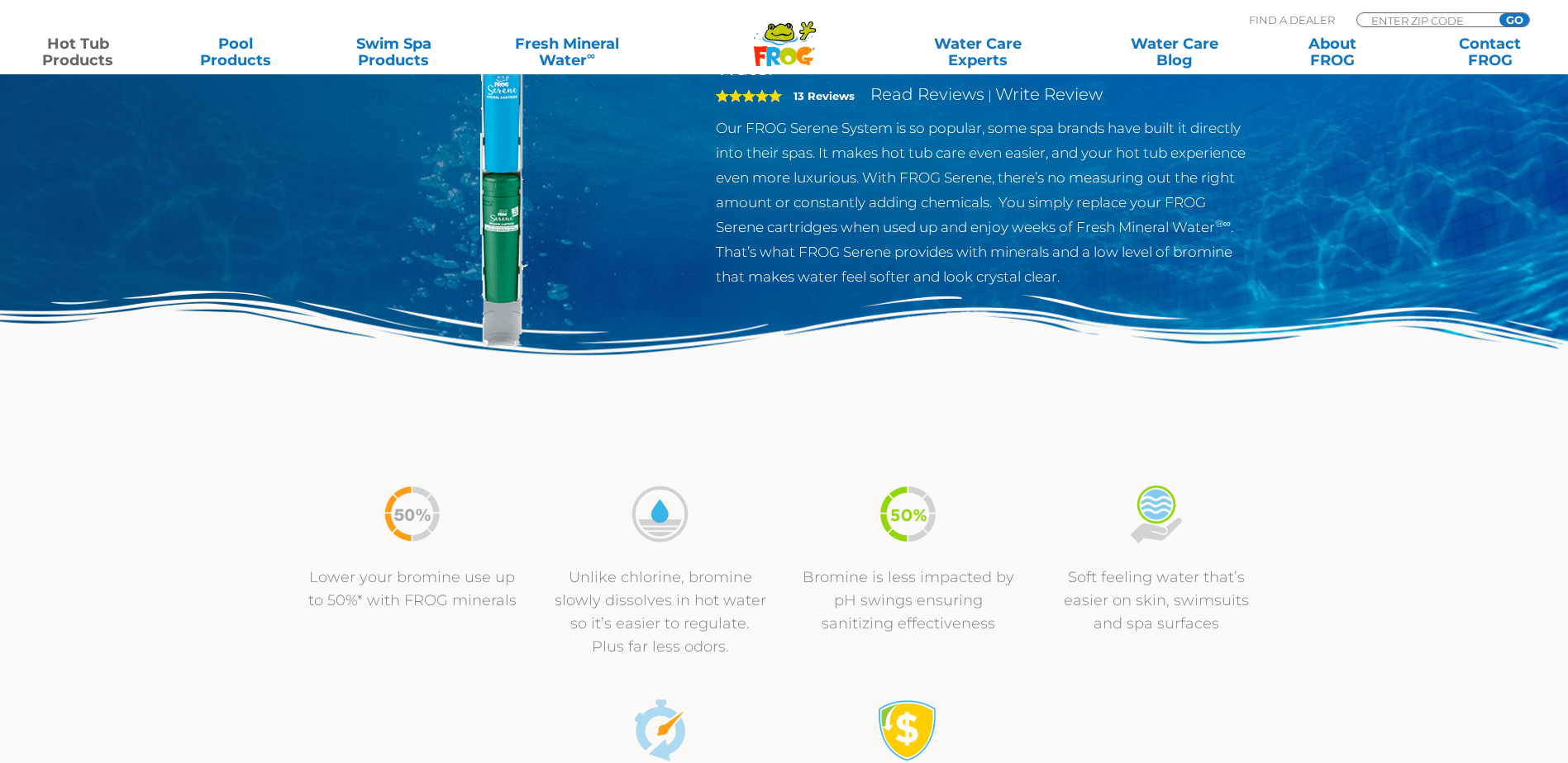
scroll to position [82, 0]
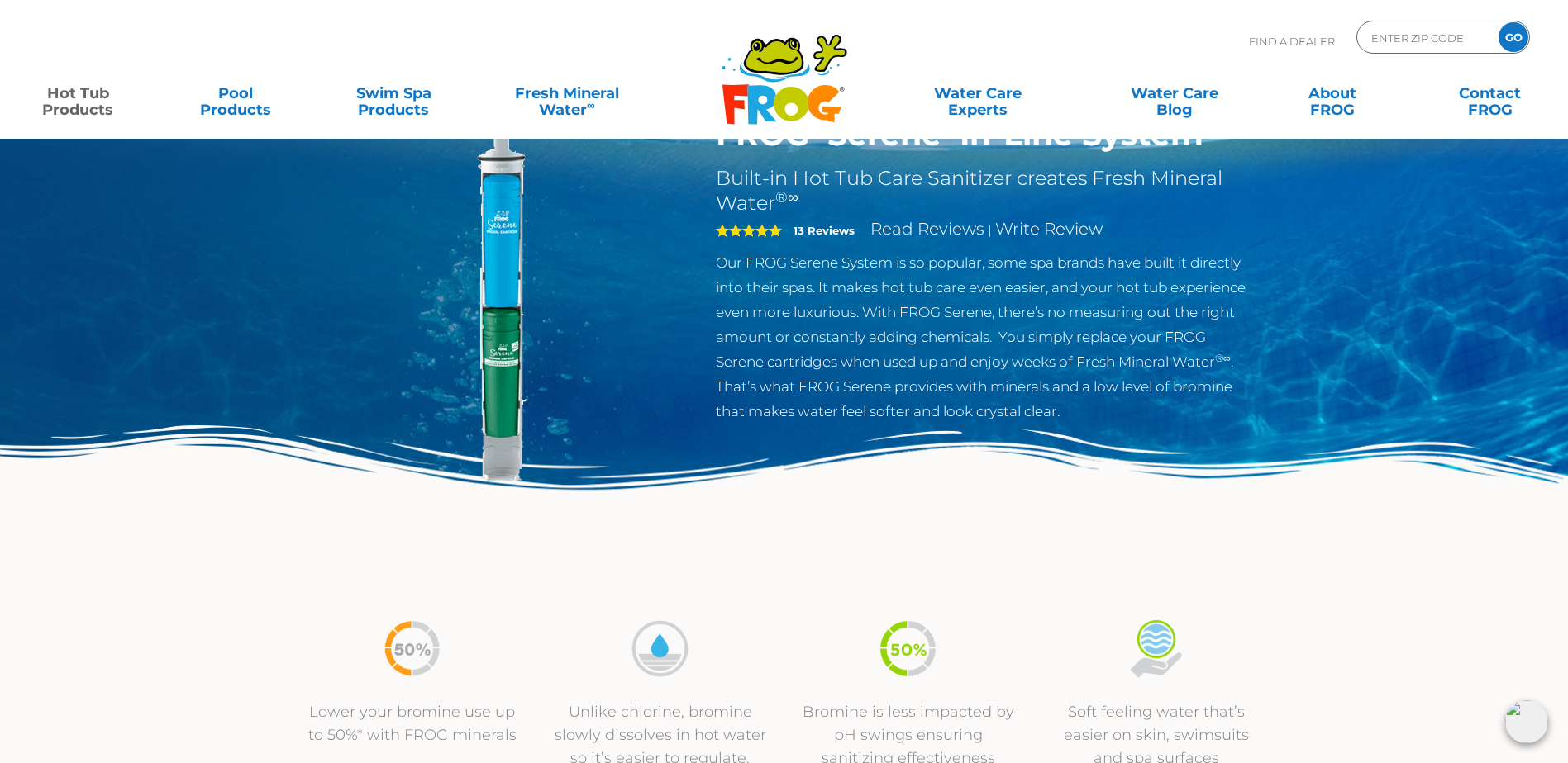
click at [1151, 305] on p "Our FROG Serene System is so popular, some spa brands have built it directly in…" at bounding box center [986, 336] width 540 height 173
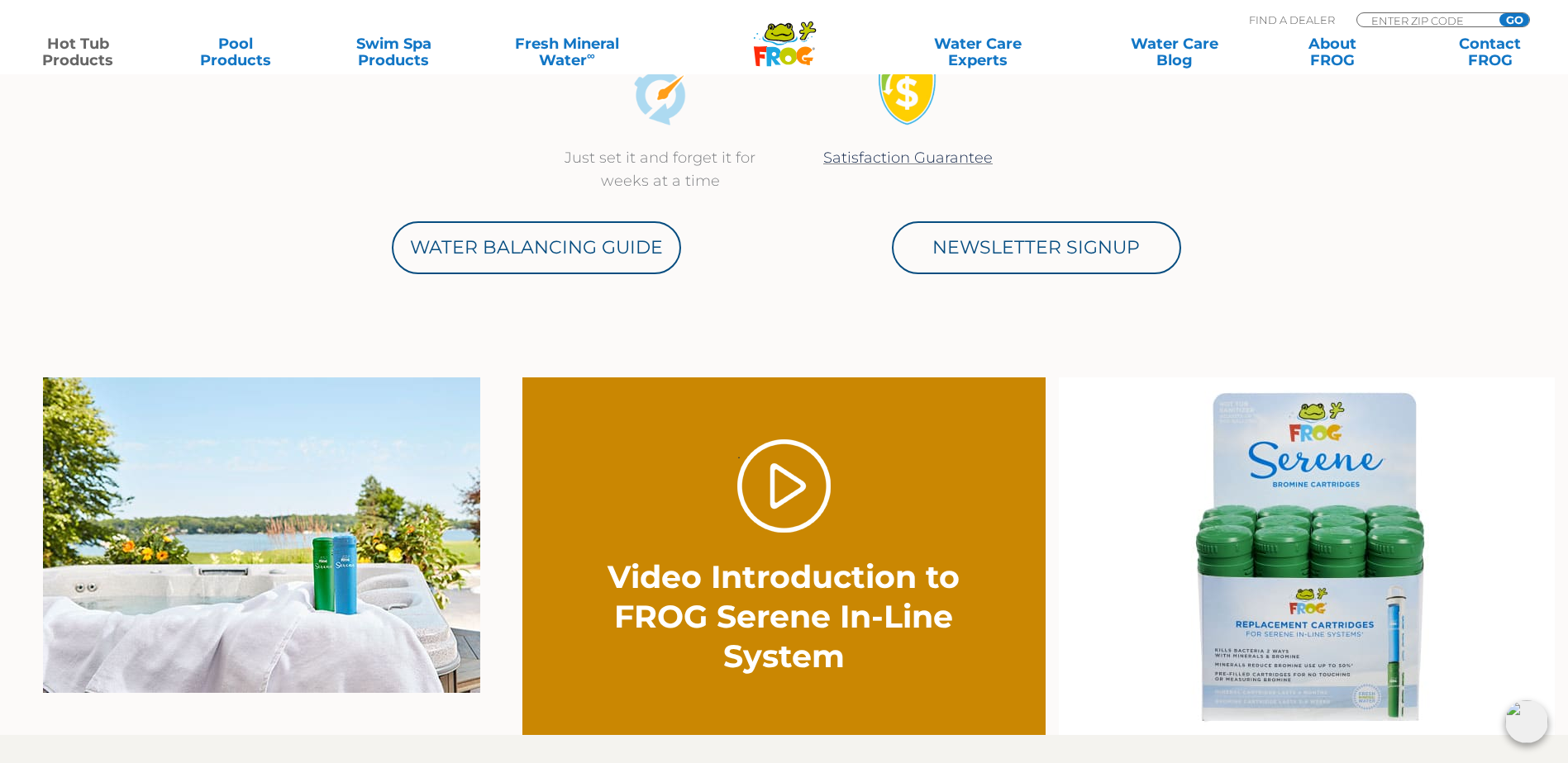
scroll to position [992, 0]
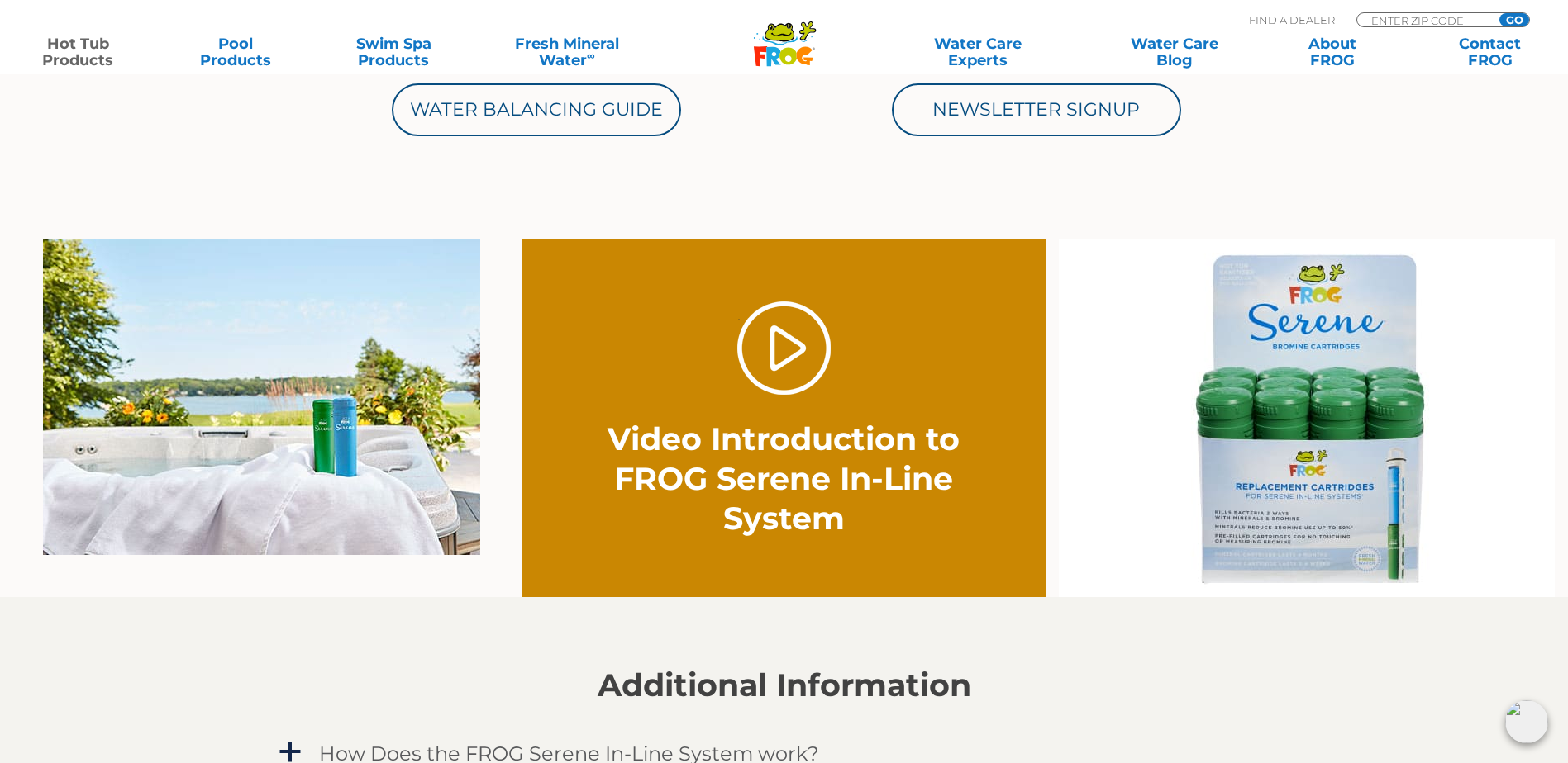
click at [1524, 718] on img at bounding box center [1527, 722] width 43 height 43
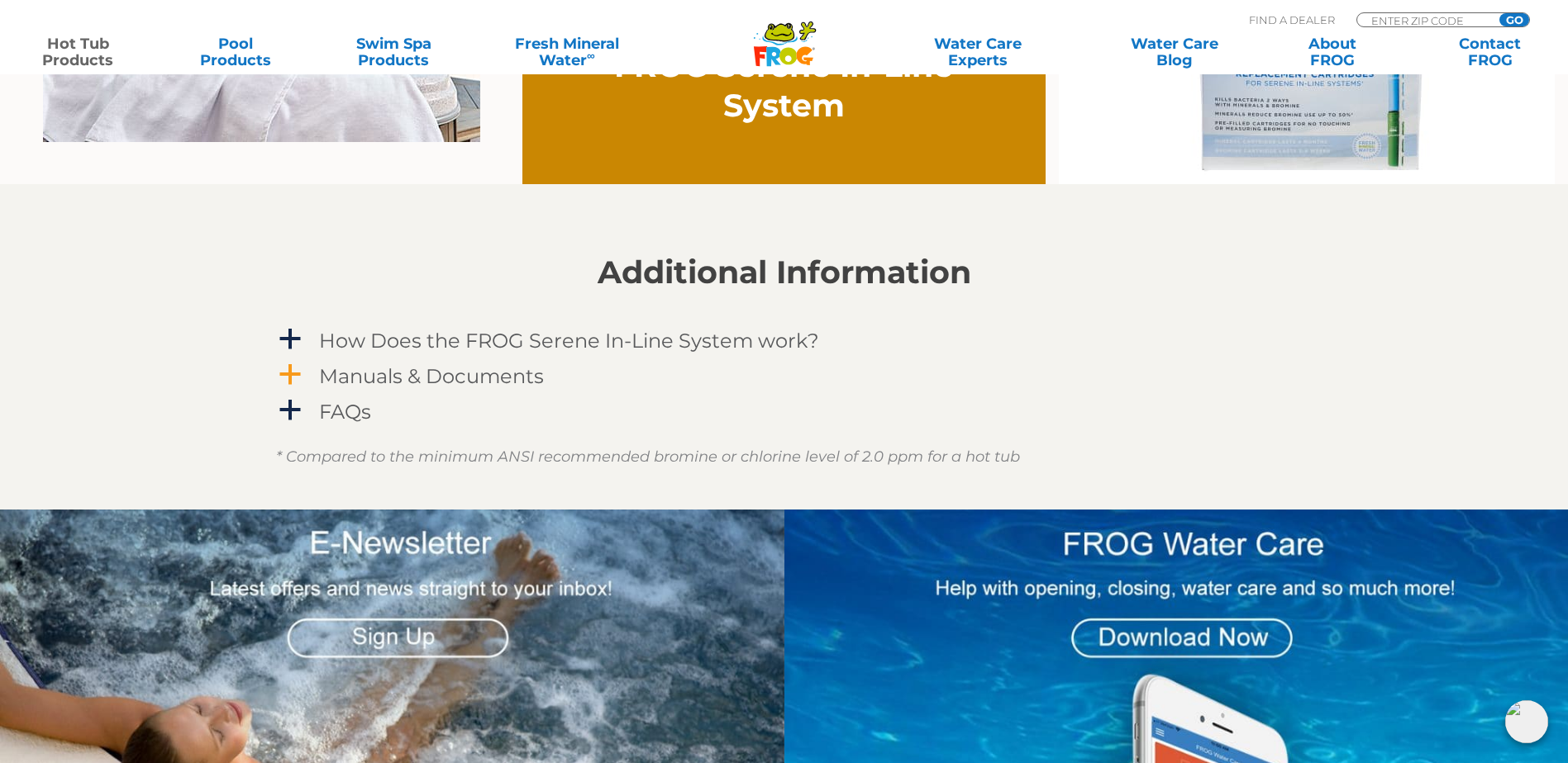
click at [392, 375] on h4 "Manuals & Documents" at bounding box center [431, 375] width 225 height 22
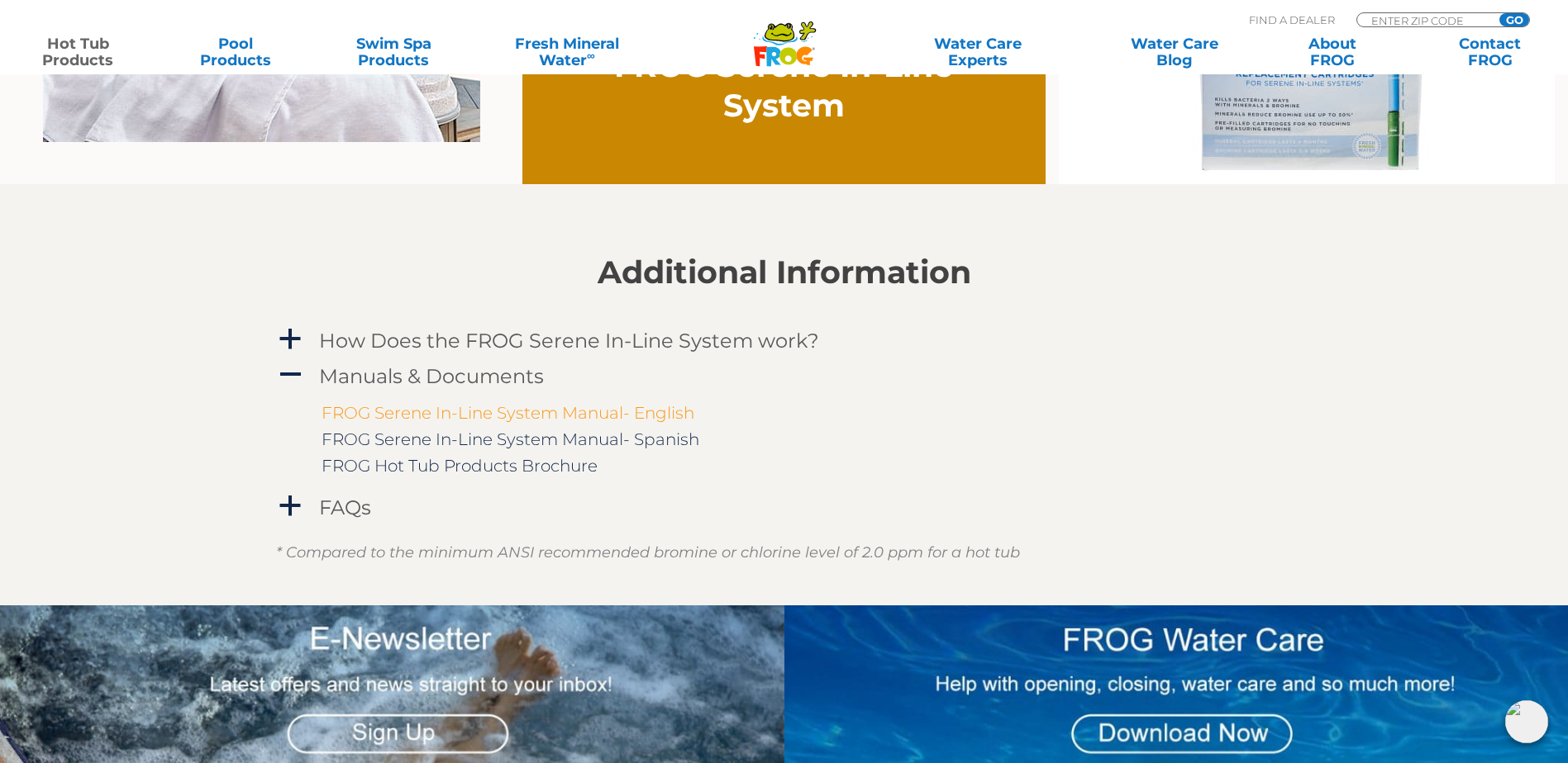
click at [348, 412] on link "FROG Serene In-Line System Manual- English" at bounding box center [508, 413] width 373 height 20
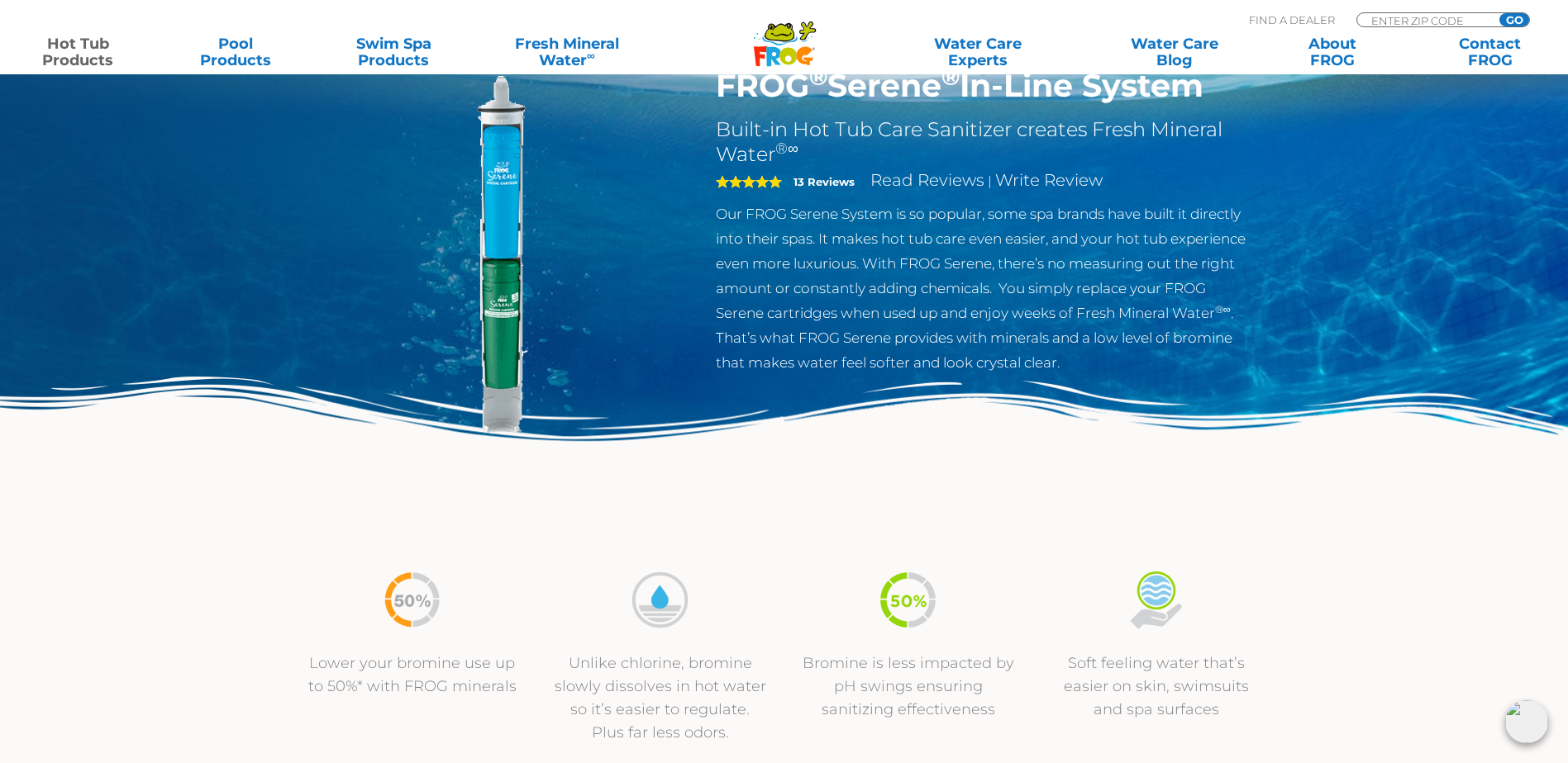
scroll to position [0, 0]
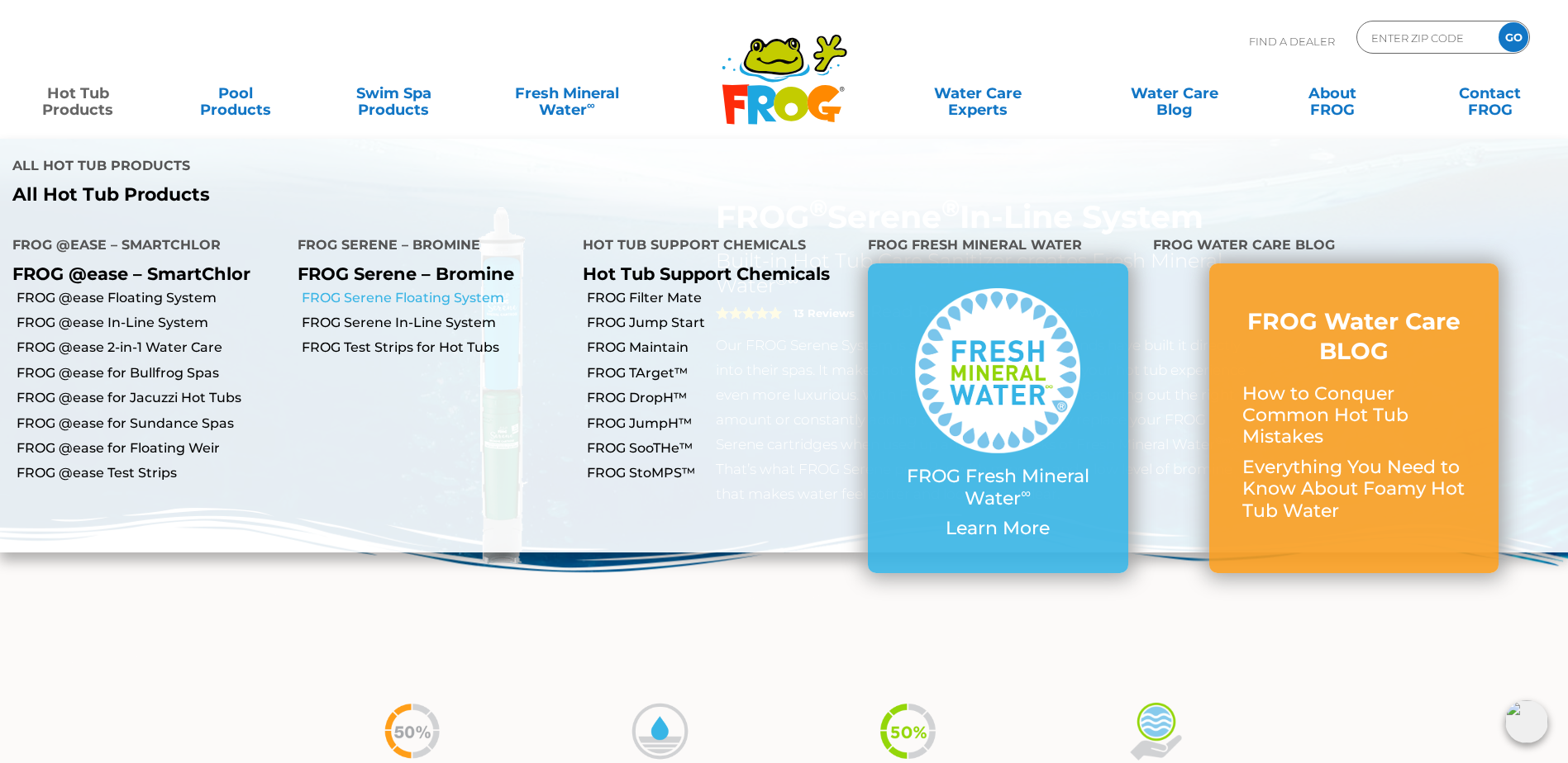
click at [379, 289] on link "FROG Serene Floating System" at bounding box center [436, 298] width 268 height 18
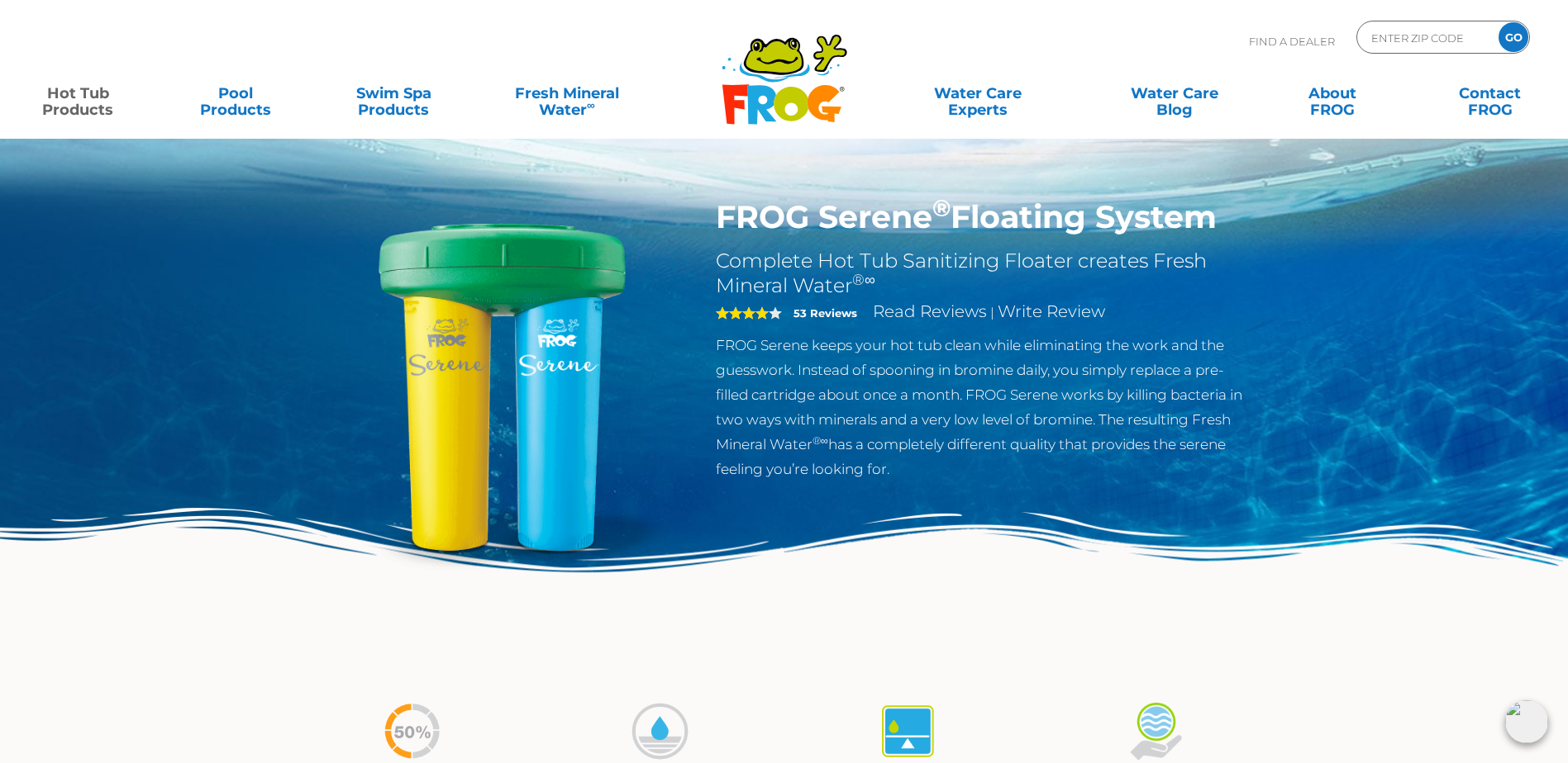
click at [1516, 726] on img at bounding box center [1527, 722] width 43 height 43
drag, startPoint x: 1089, startPoint y: 616, endPoint x: 1071, endPoint y: 596, distance: 26.9
click at [1089, 616] on img at bounding box center [784, 594] width 1568 height 171
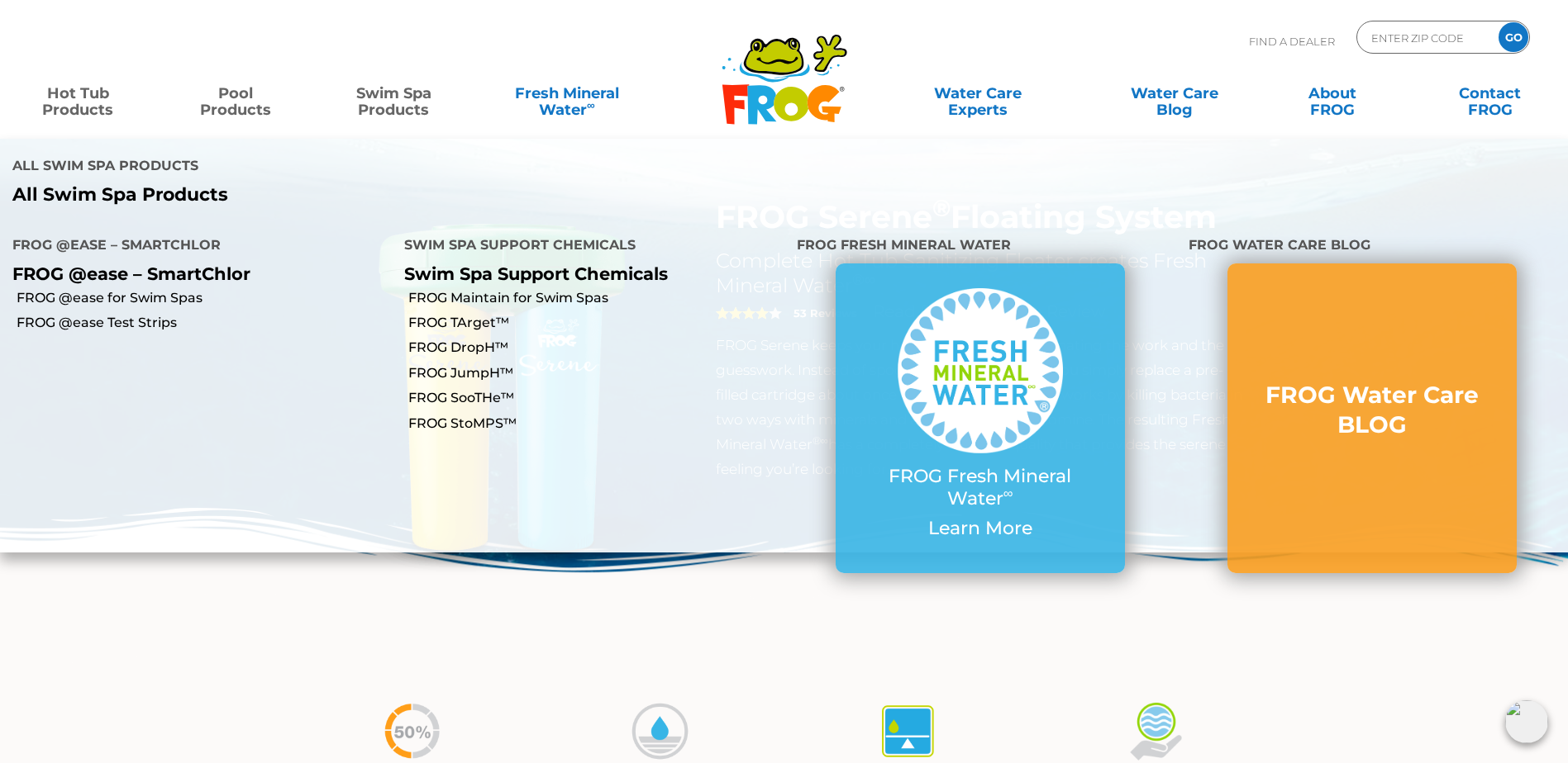
click at [221, 84] on link "Pool Products" at bounding box center [236, 93] width 124 height 34
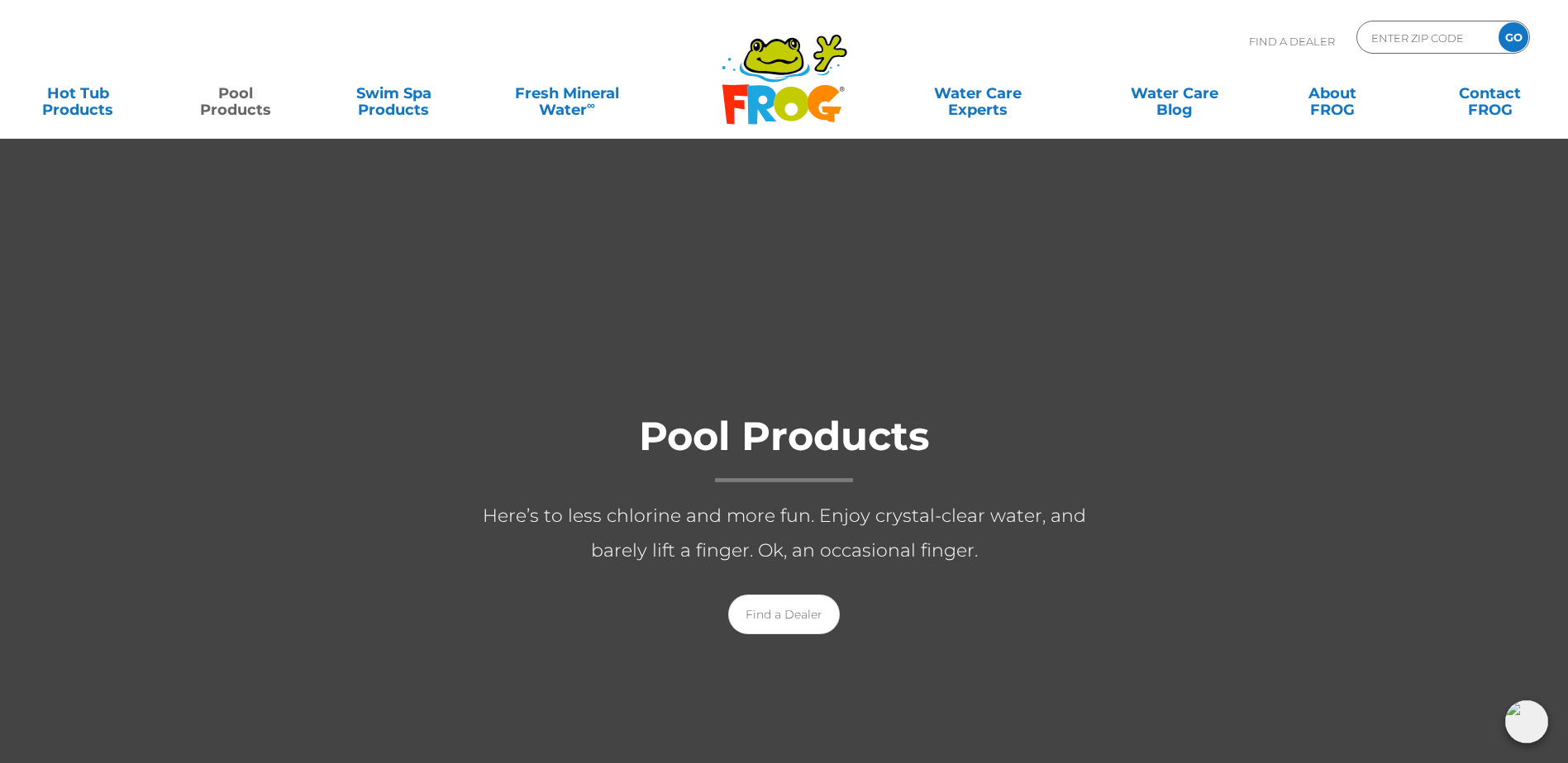
click at [1524, 705] on img at bounding box center [1527, 722] width 43 height 43
